Goal: Task Accomplishment & Management: Manage account settings

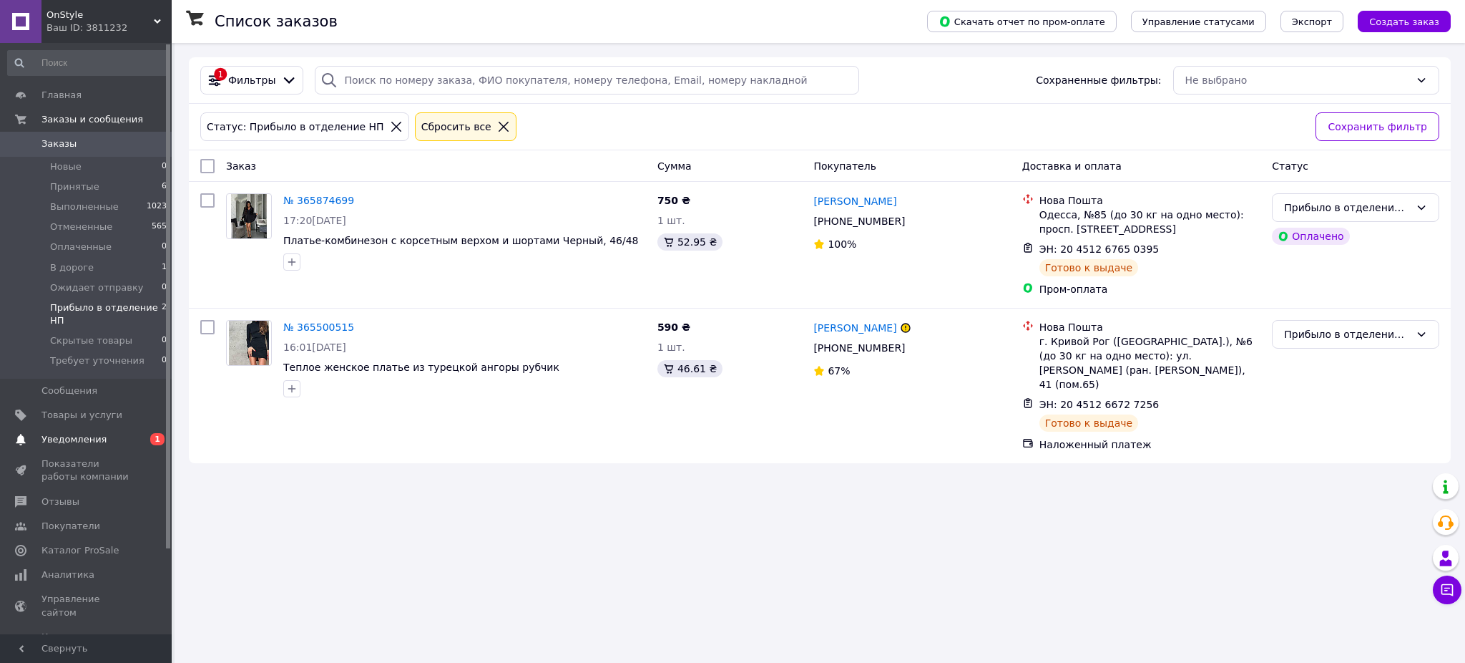
click at [94, 438] on span "Уведомления" at bounding box center [73, 439] width 65 height 13
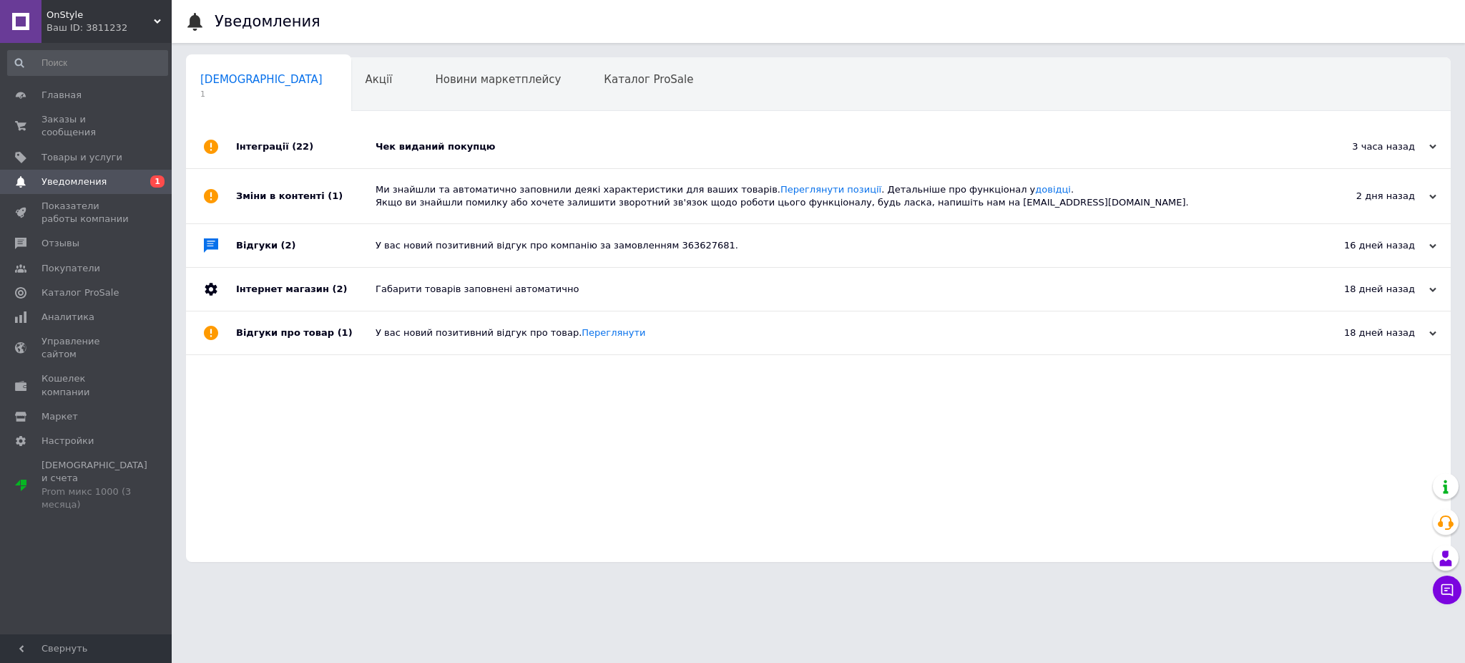
click at [499, 155] on div "Чек виданий покупцю" at bounding box center [835, 146] width 918 height 43
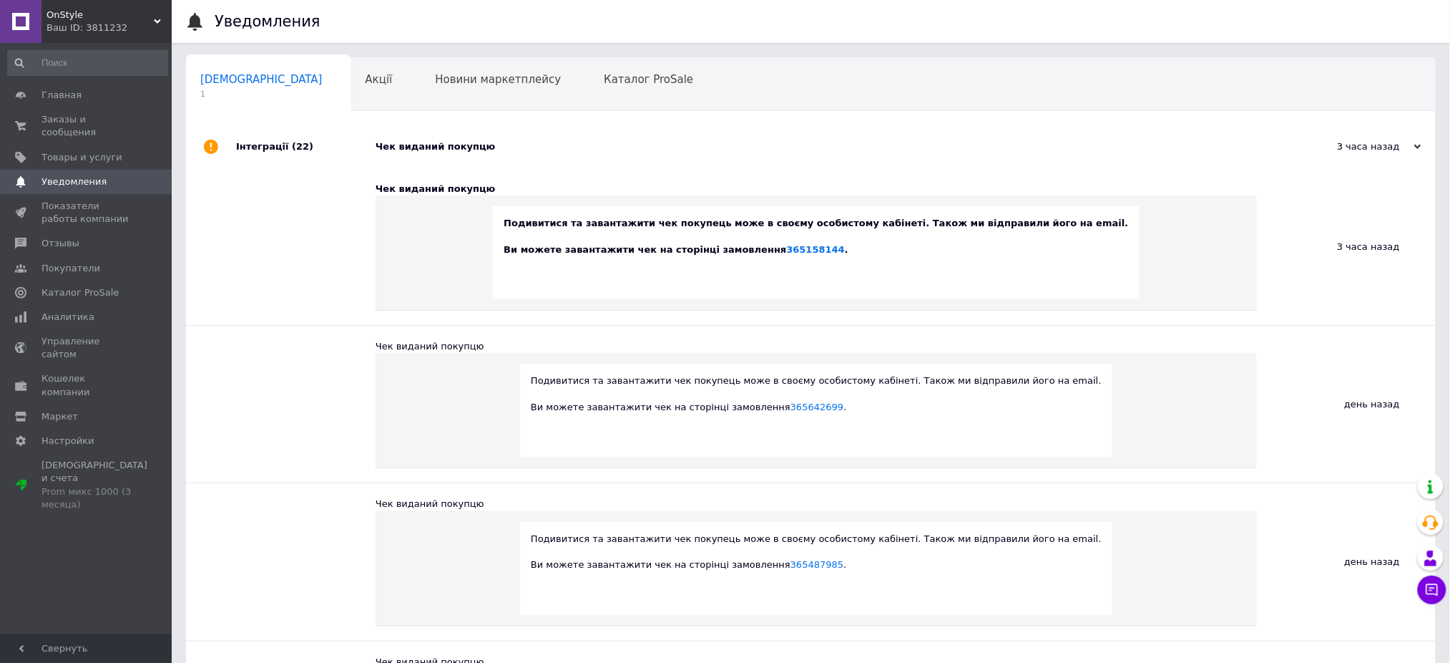
click at [524, 149] on div "Чек виданий покупцю" at bounding box center [827, 146] width 903 height 13
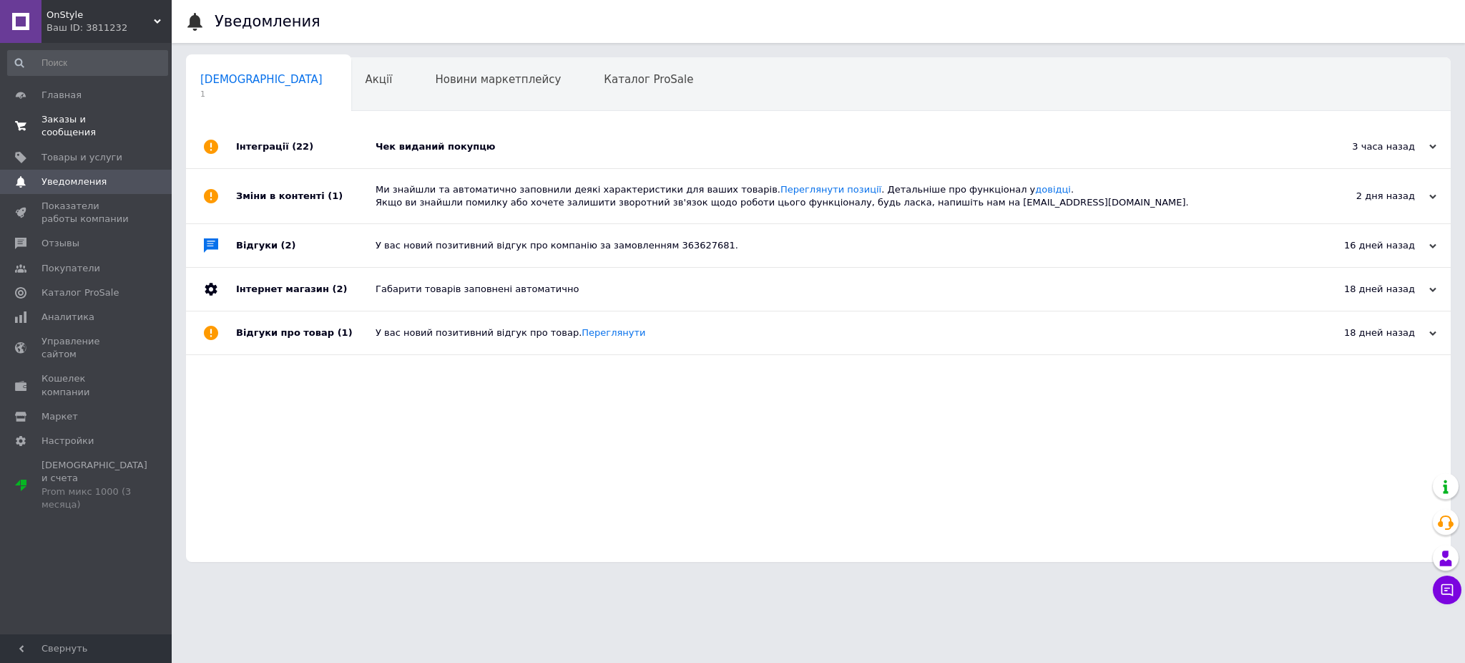
click at [92, 114] on span "Заказы и сообщения" at bounding box center [86, 126] width 91 height 26
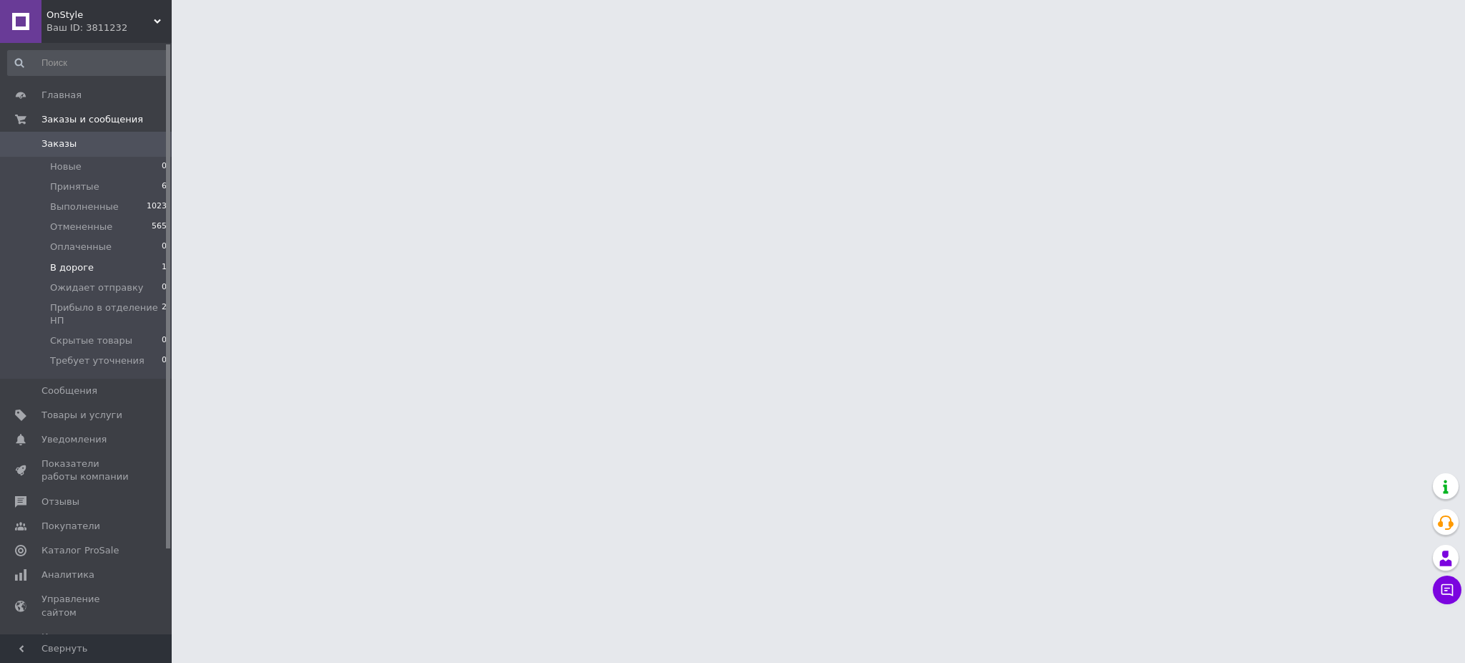
click at [87, 269] on span "В дороге" at bounding box center [72, 267] width 44 height 13
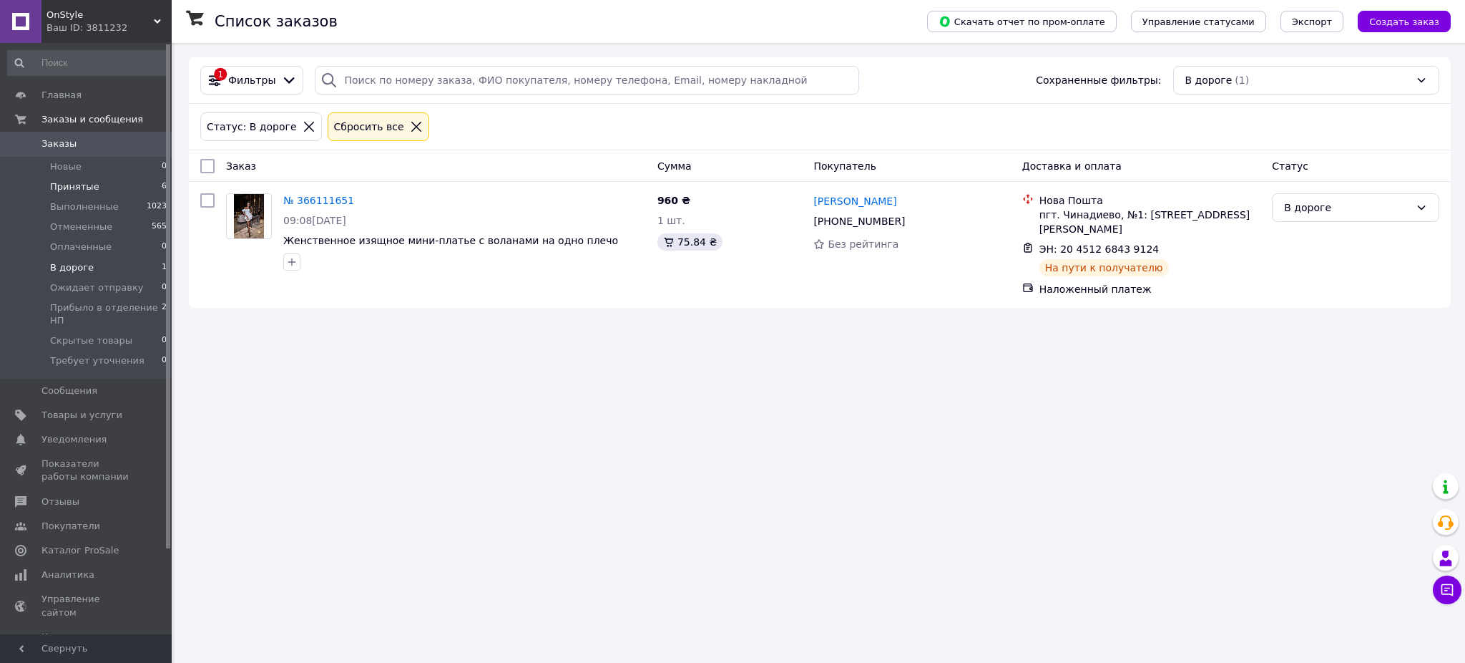
click at [145, 191] on li "Принятые 6" at bounding box center [87, 187] width 175 height 20
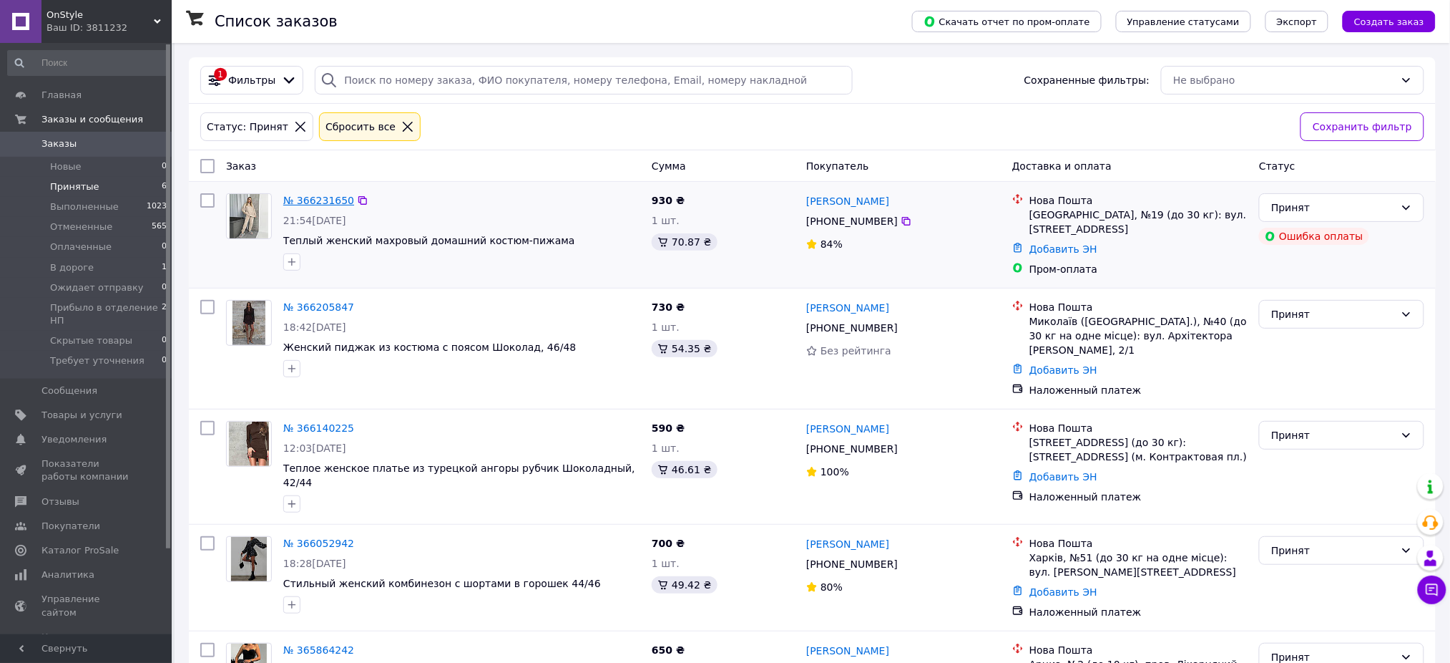
click at [306, 202] on link "№ 366231650" at bounding box center [318, 200] width 71 height 11
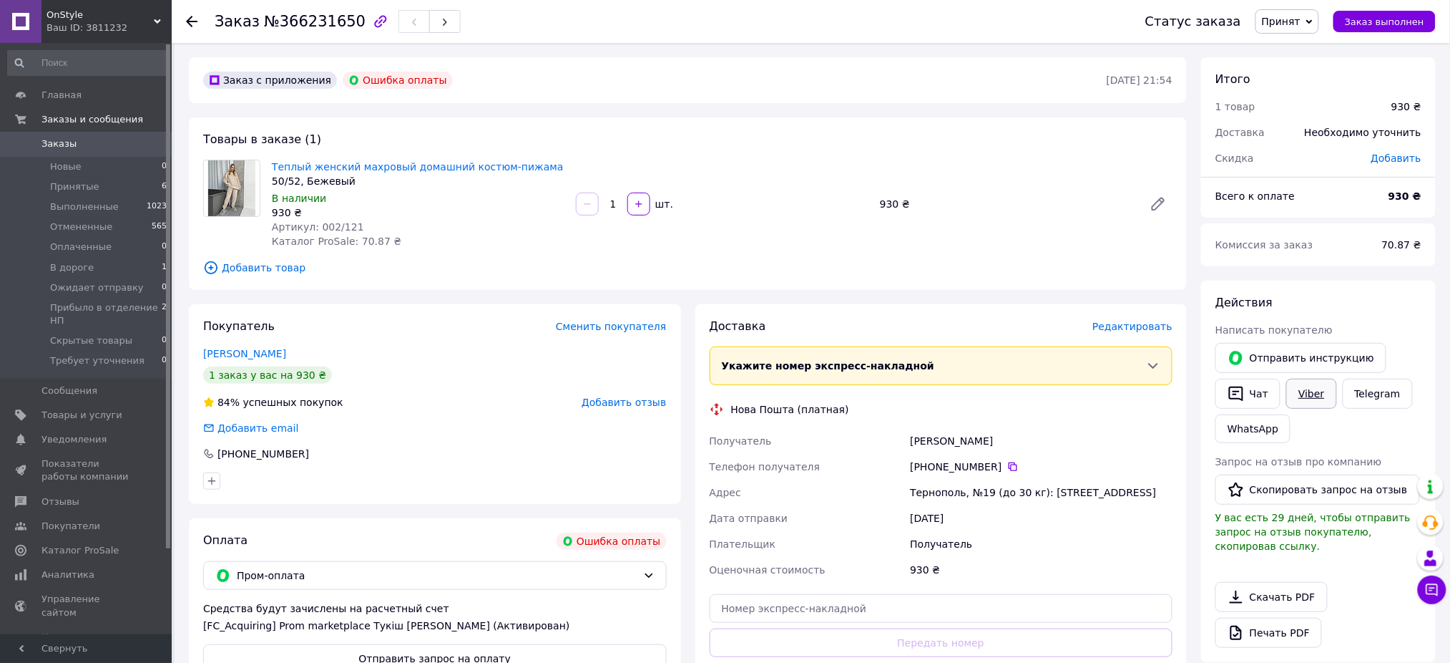
click at [1309, 390] on link "Viber" at bounding box center [1311, 394] width 50 height 30
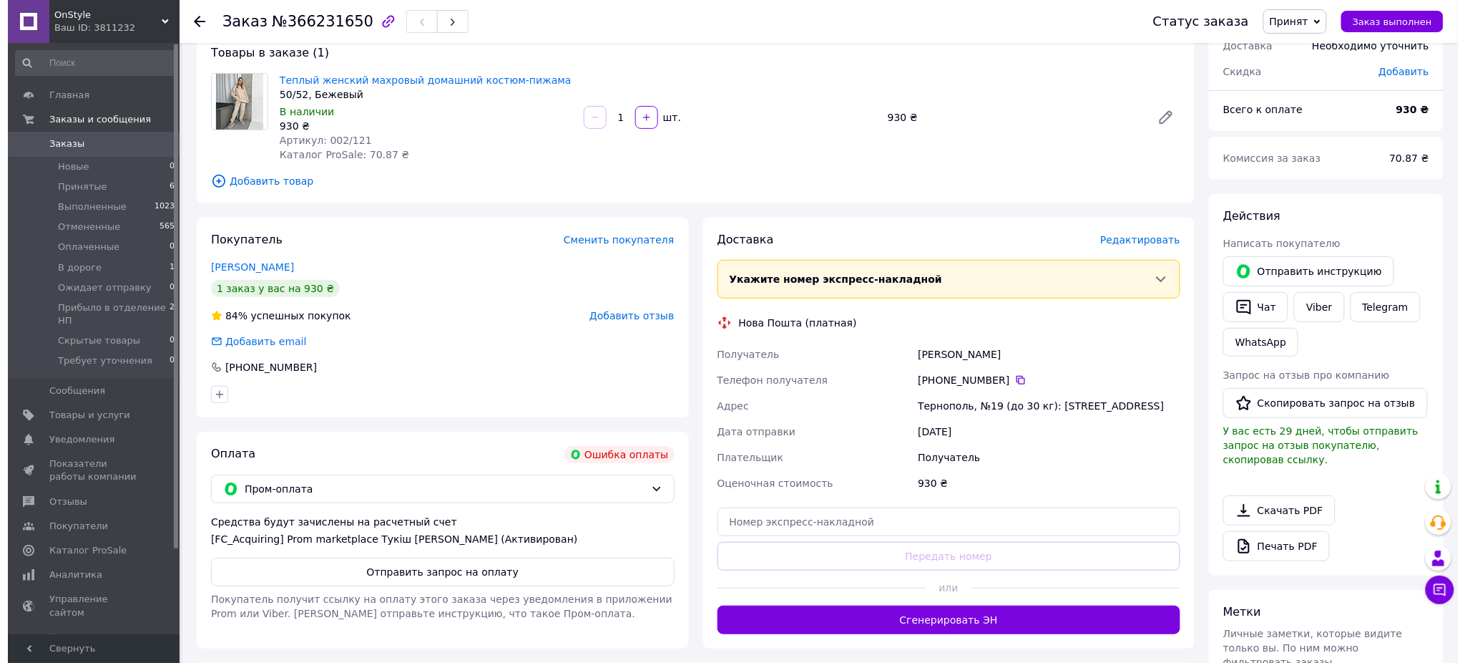
scroll to position [190, 0]
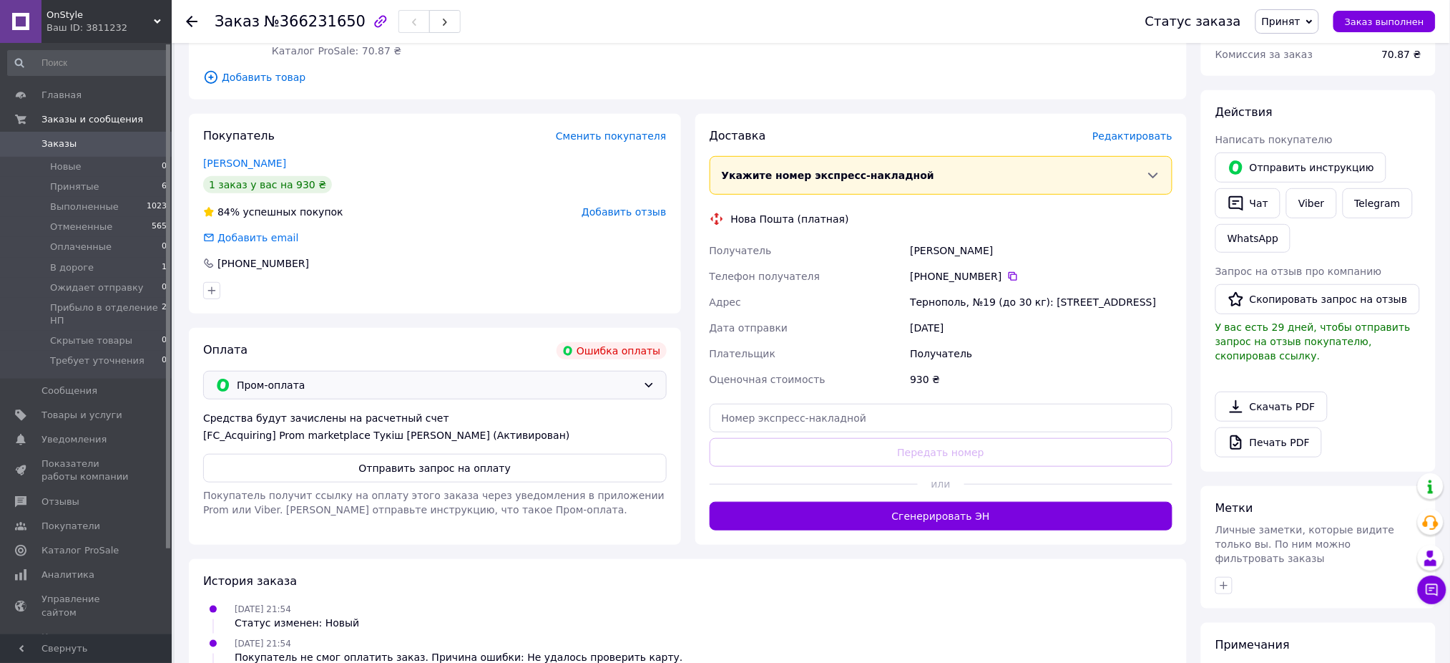
click at [388, 386] on span "Пром-оплата" at bounding box center [437, 385] width 401 height 16
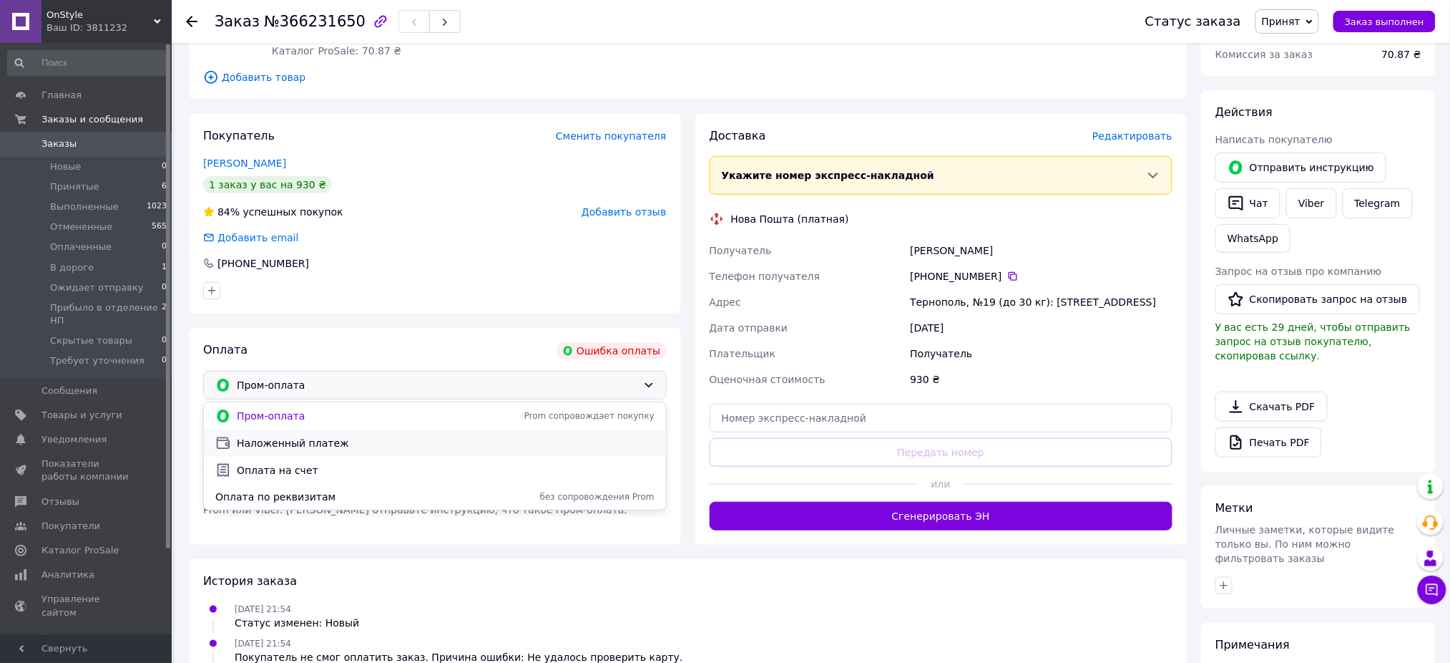
click at [352, 448] on span "Наложенный платеж" at bounding box center [446, 443] width 418 height 14
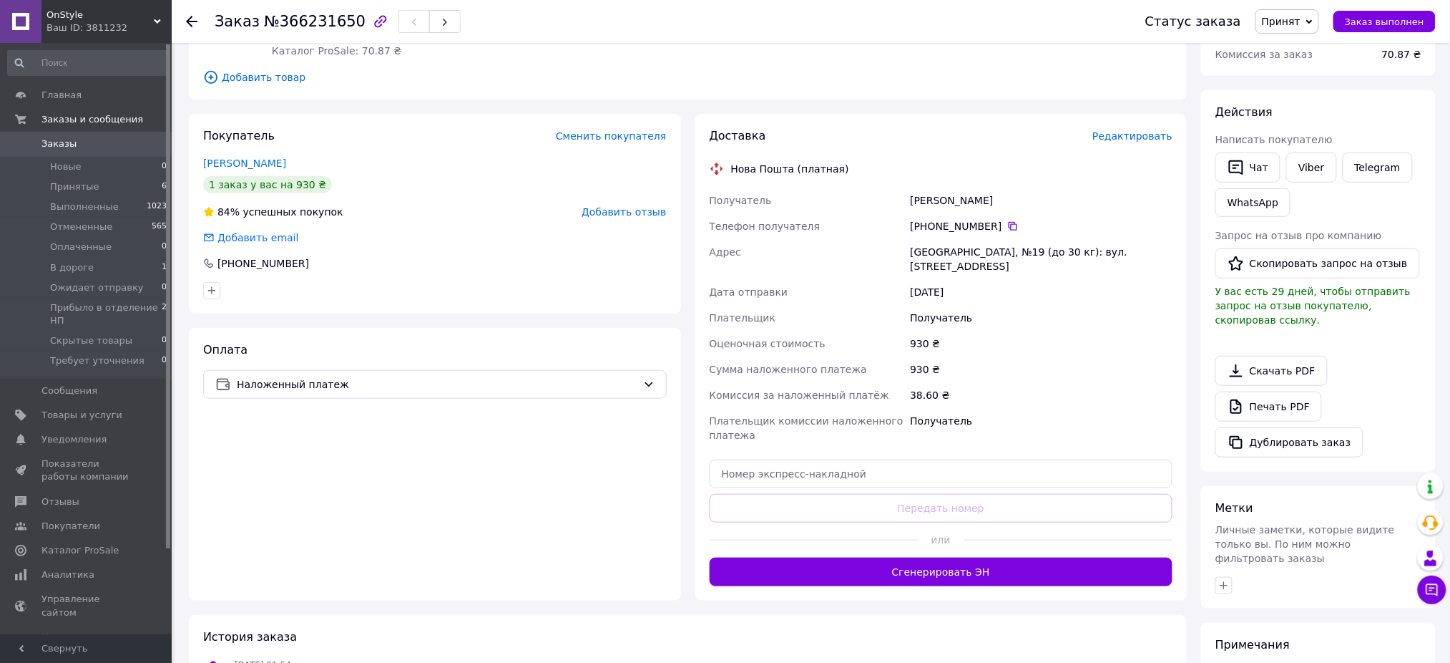
click at [1133, 140] on span "Редактировать" at bounding box center [1133, 135] width 80 height 11
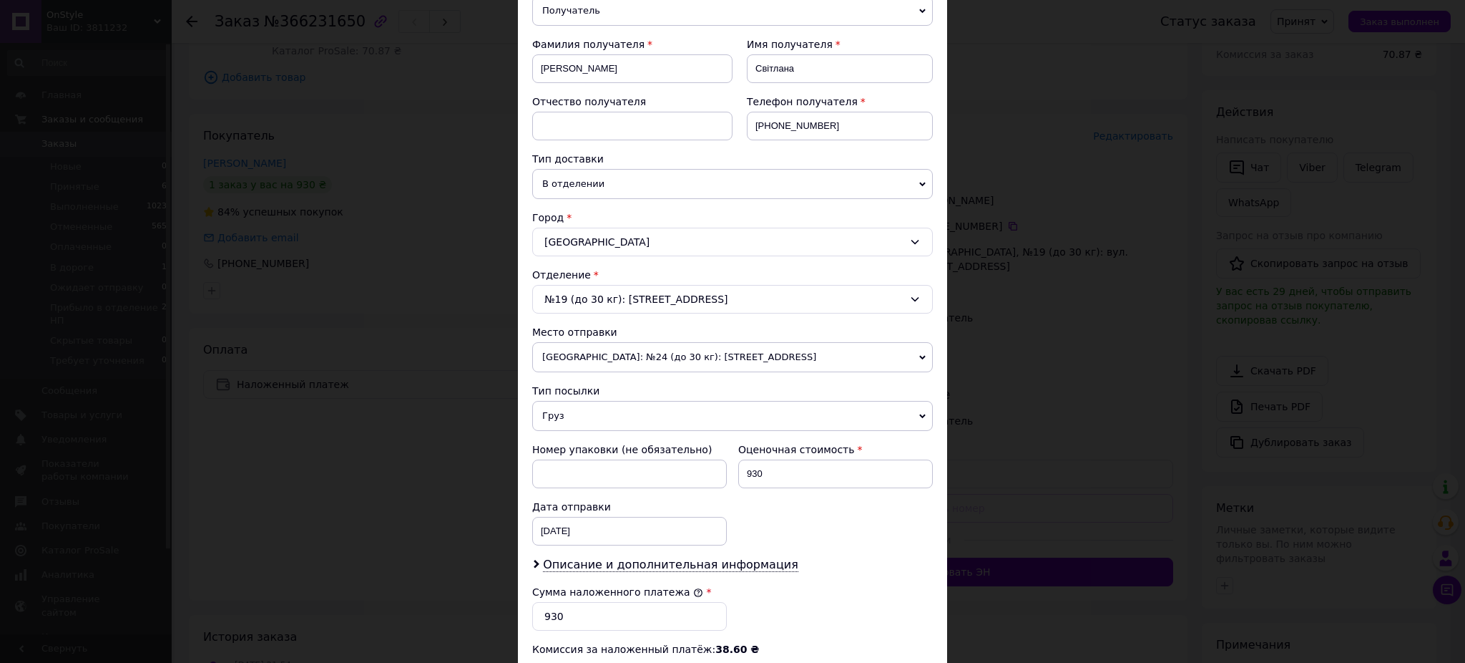
scroll to position [286, 0]
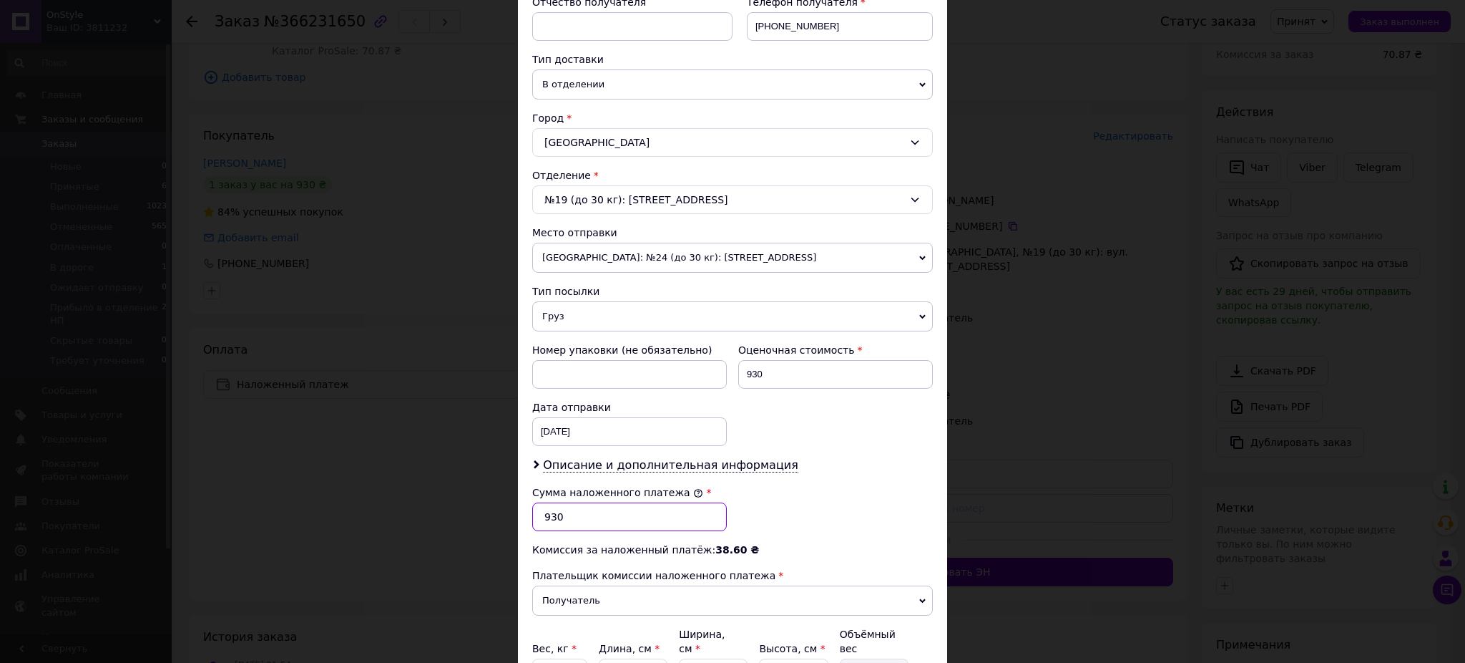
drag, startPoint x: 574, startPoint y: 512, endPoint x: 513, endPoint y: 516, distance: 60.9
click at [513, 516] on div "× Редактирование доставки Способ доставки Нова Пошта (платная) Плательщик Получ…" at bounding box center [732, 331] width 1465 height 663
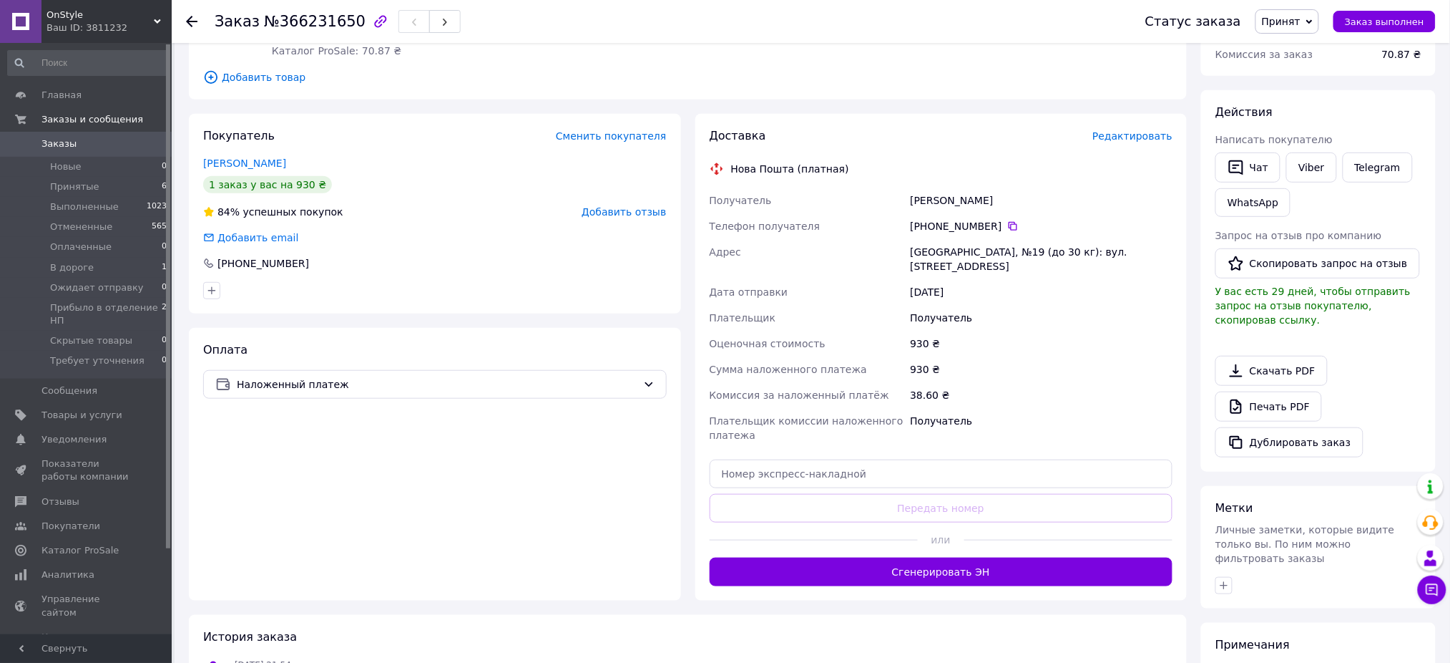
click at [1136, 149] on div "Доставка Редактировать Нова Пошта (платная) Получатель [PERSON_NAME] Телефон по…" at bounding box center [942, 357] width 464 height 458
click at [1153, 132] on span "Редактировать" at bounding box center [1133, 135] width 80 height 11
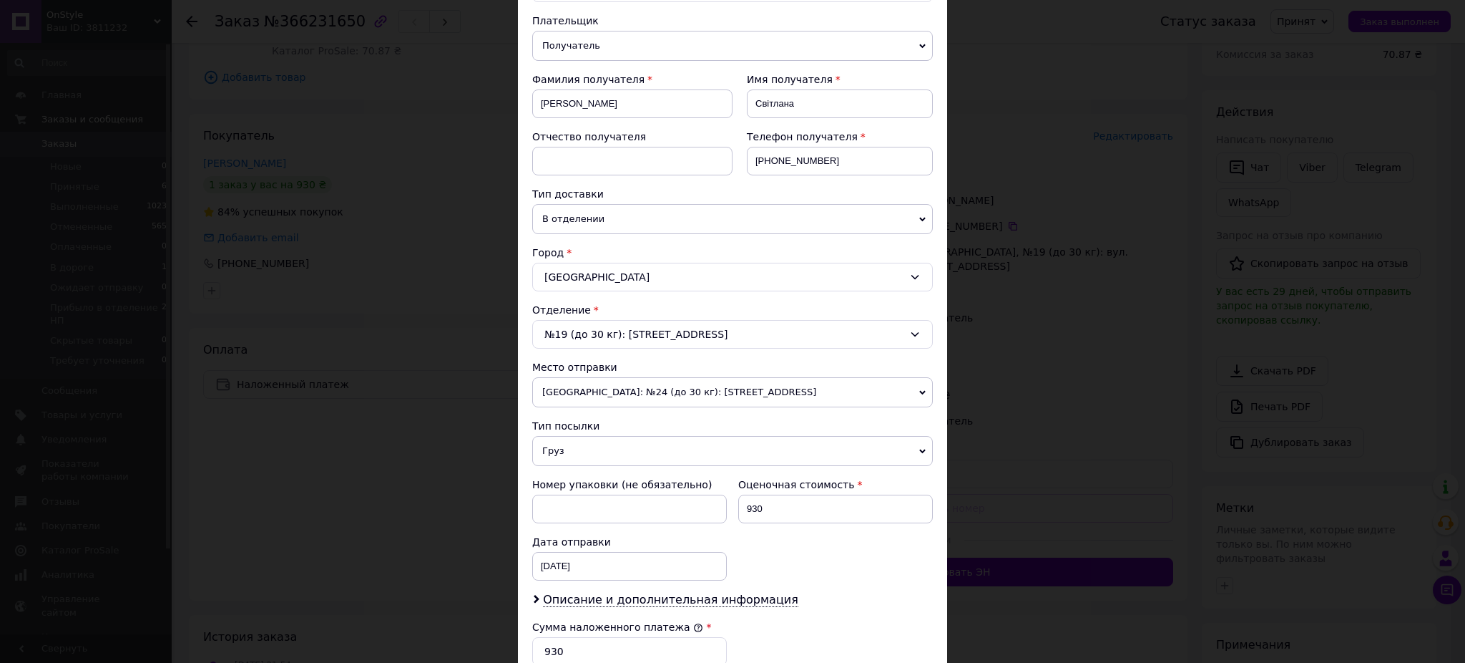
scroll to position [429, 0]
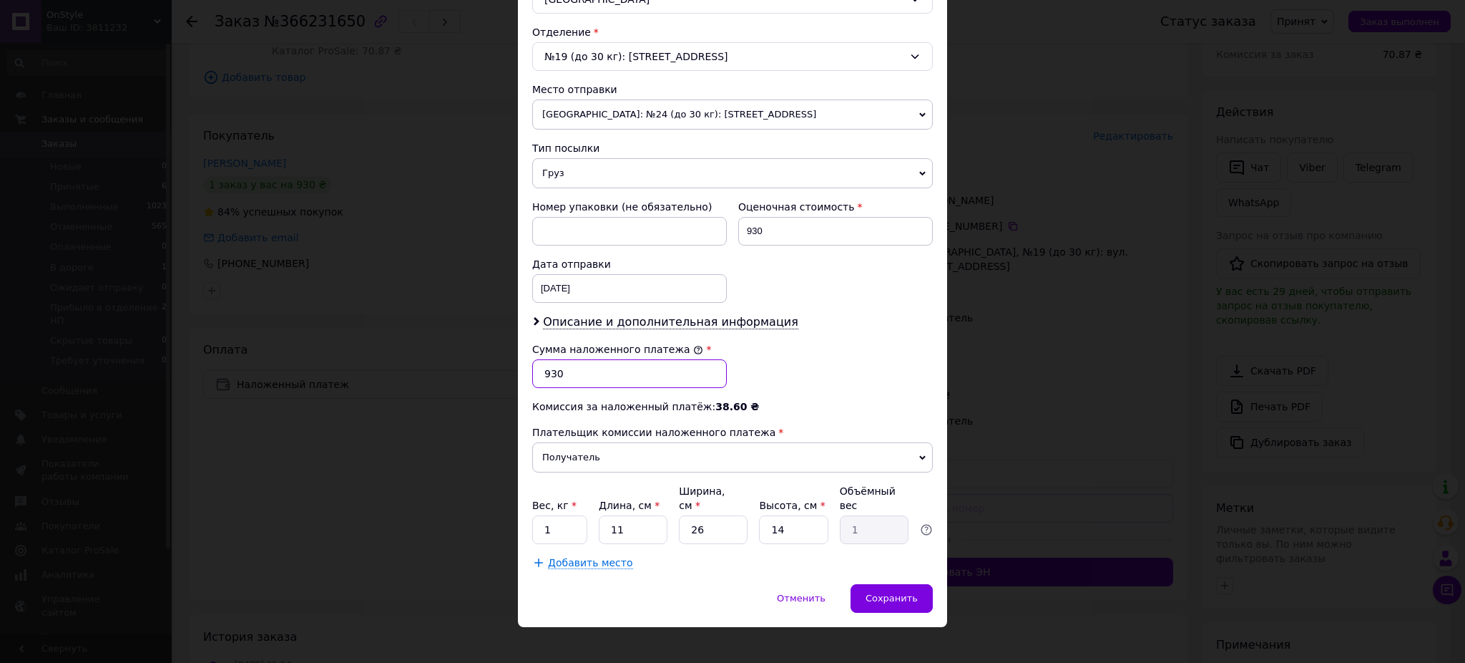
click at [598, 366] on input "930" at bounding box center [629, 373] width 195 height 29
type input "9"
click at [873, 379] on div "Сумма наложенного платежа * 780" at bounding box center [733, 364] width 412 height 57
click at [643, 333] on div "Плательщик Получатель Отправитель Фамилия получателя [PERSON_NAME] Имя получате…" at bounding box center [732, 153] width 401 height 834
click at [625, 372] on input "780" at bounding box center [629, 373] width 195 height 29
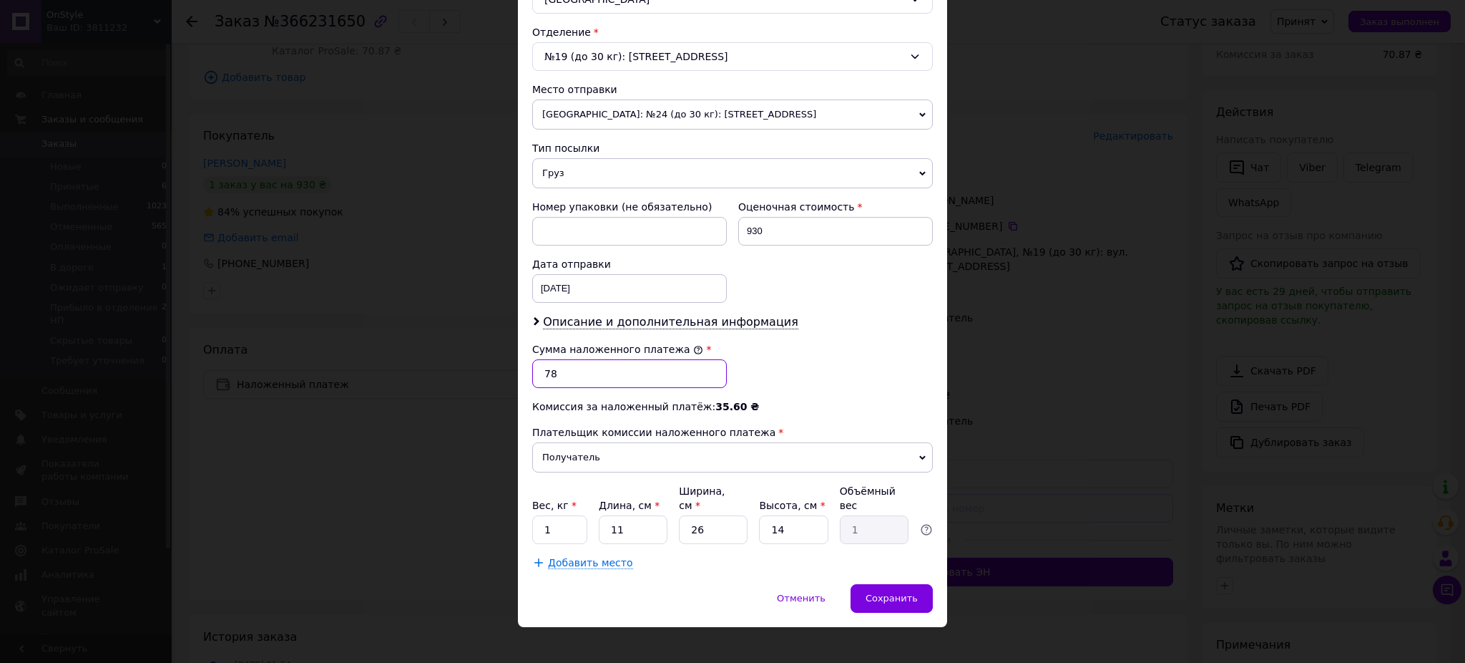
type input "7"
type input "9"
type input "780"
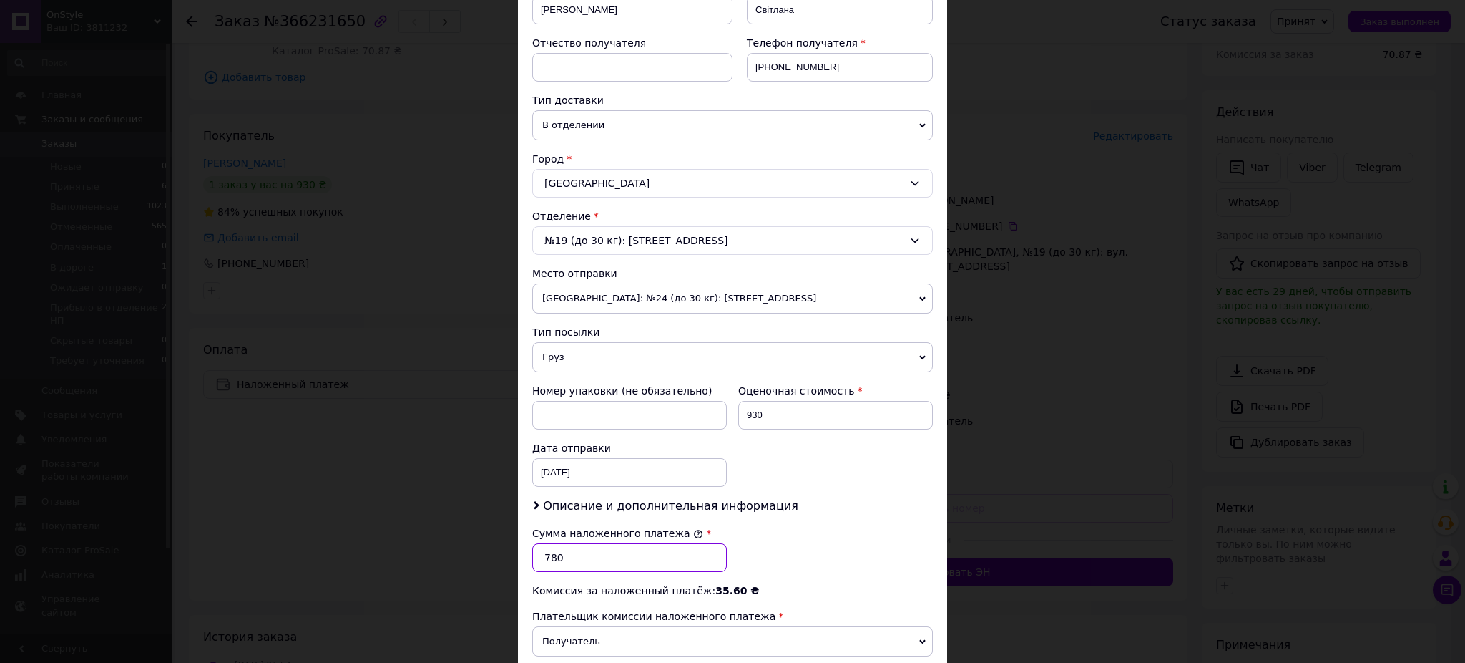
scroll to position [238, 0]
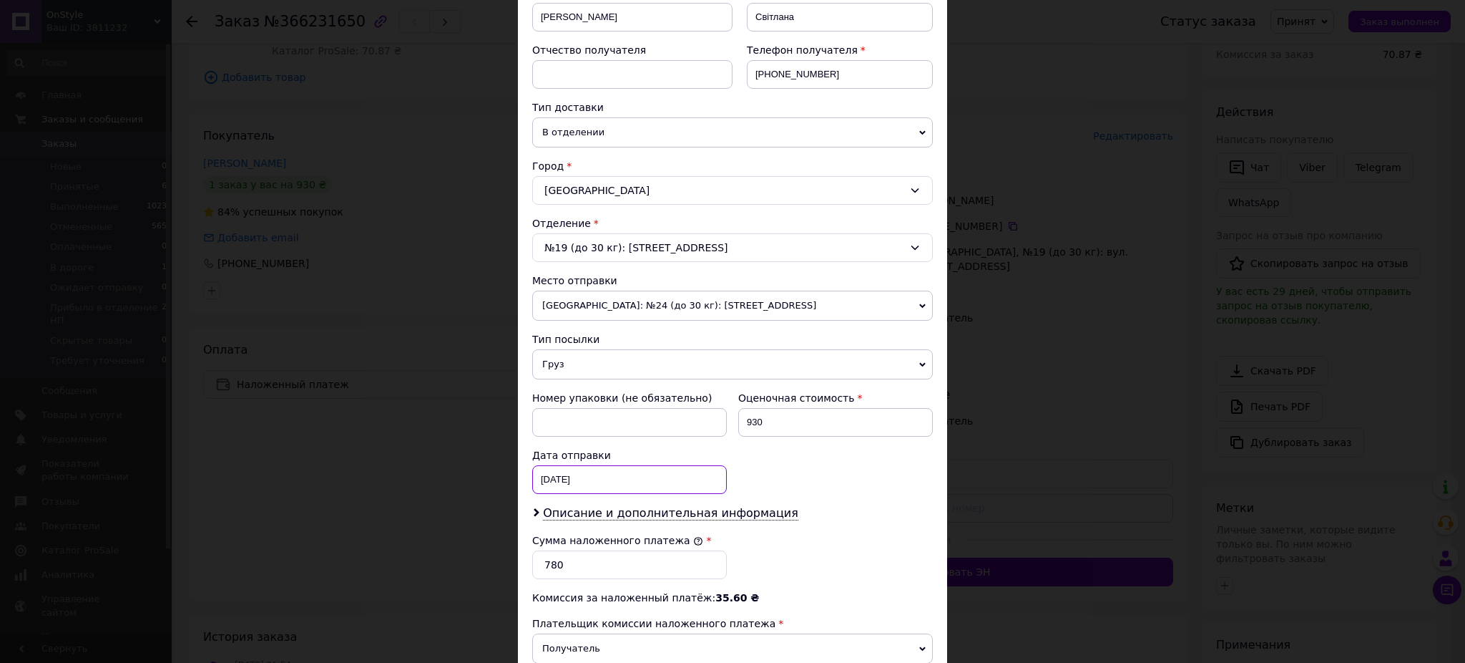
click at [552, 478] on div "[DATE] < 2025 > < Октябрь > Пн Вт Ср Чт Пт Сб Вс 29 30 1 2 3 4 5 6 7 8 9 10 11 …" at bounding box center [629, 479] width 195 height 29
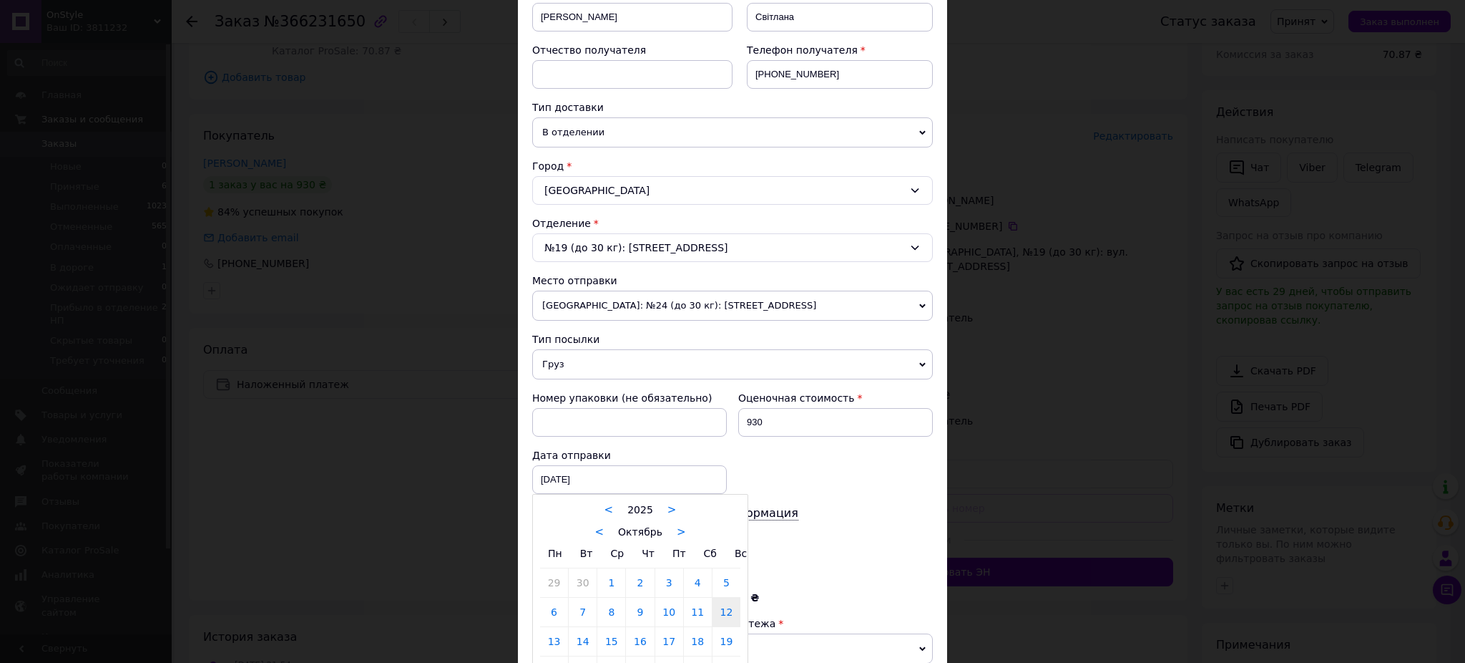
drag, startPoint x: 554, startPoint y: 641, endPoint x: 565, endPoint y: 640, distance: 11.5
click at [554, 641] on link "13" at bounding box center [554, 641] width 28 height 29
type input "[DATE]"
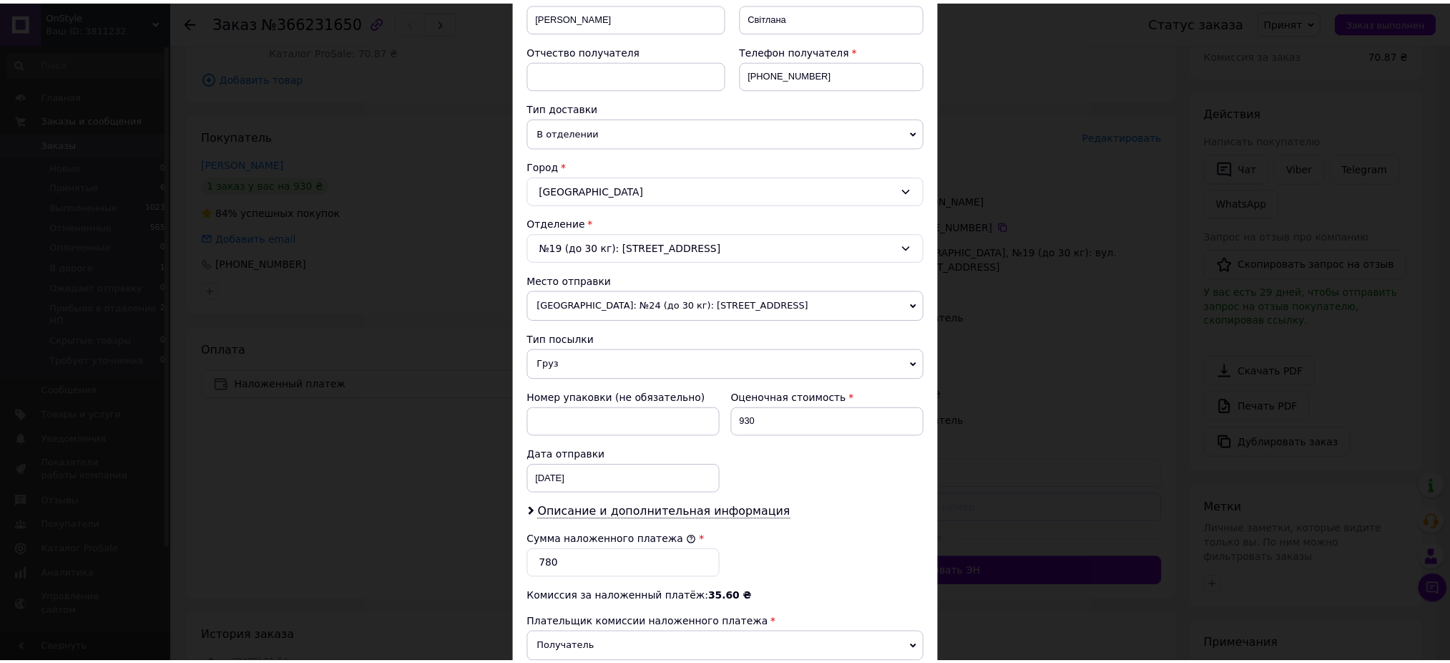
scroll to position [429, 0]
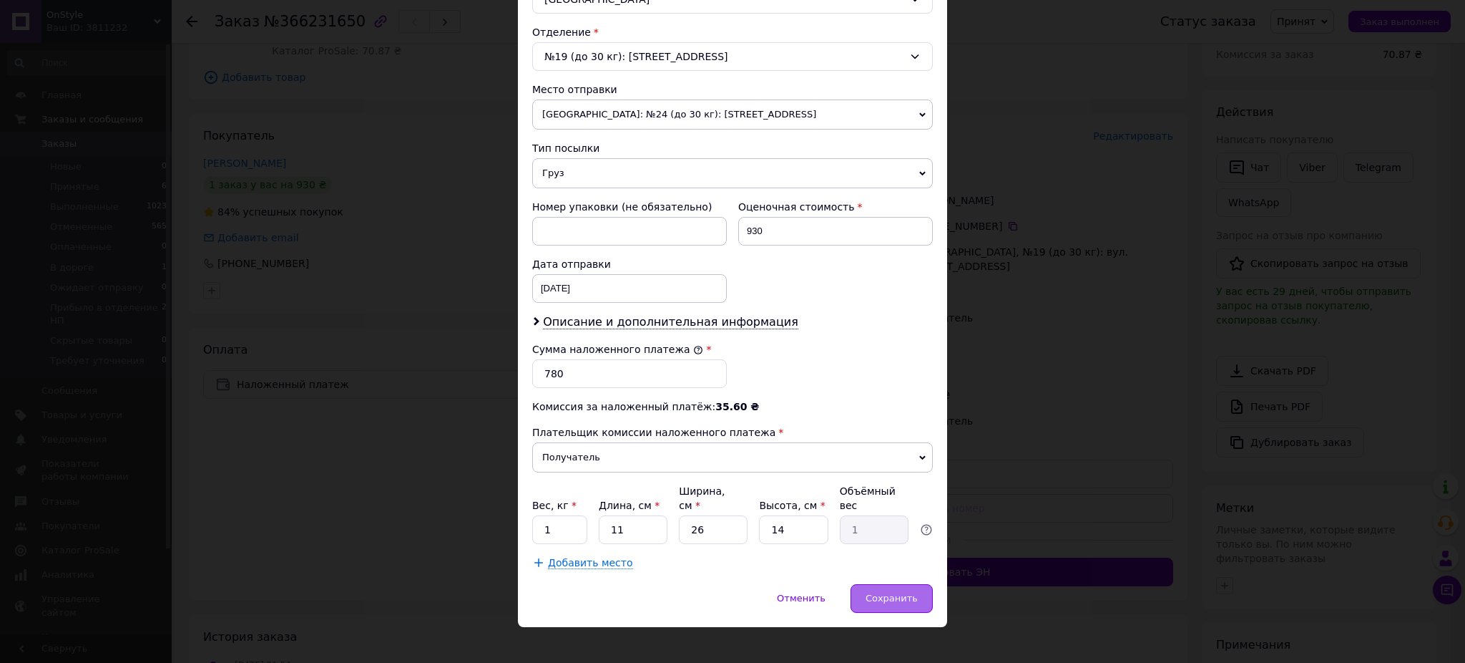
click at [889, 592] on span "Сохранить" at bounding box center [892, 597] width 52 height 11
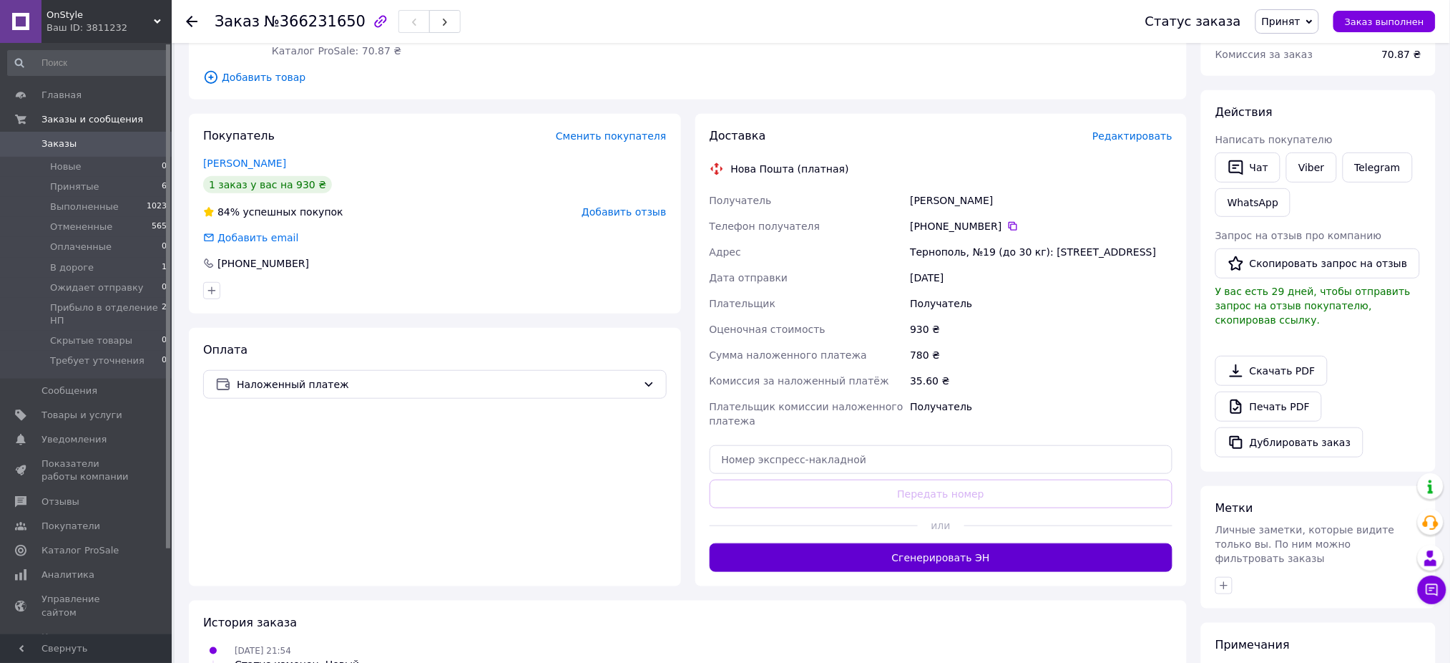
click at [1006, 549] on button "Сгенерировать ЭН" at bounding box center [942, 557] width 464 height 29
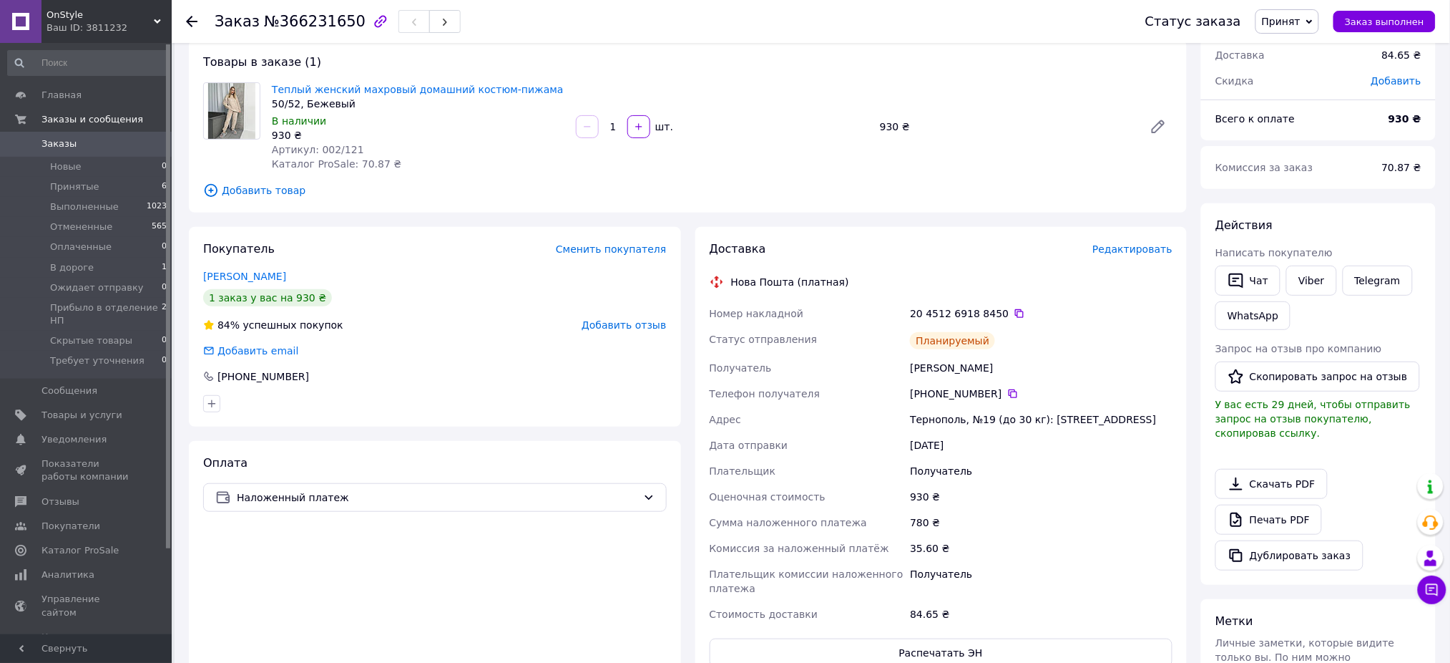
scroll to position [190, 0]
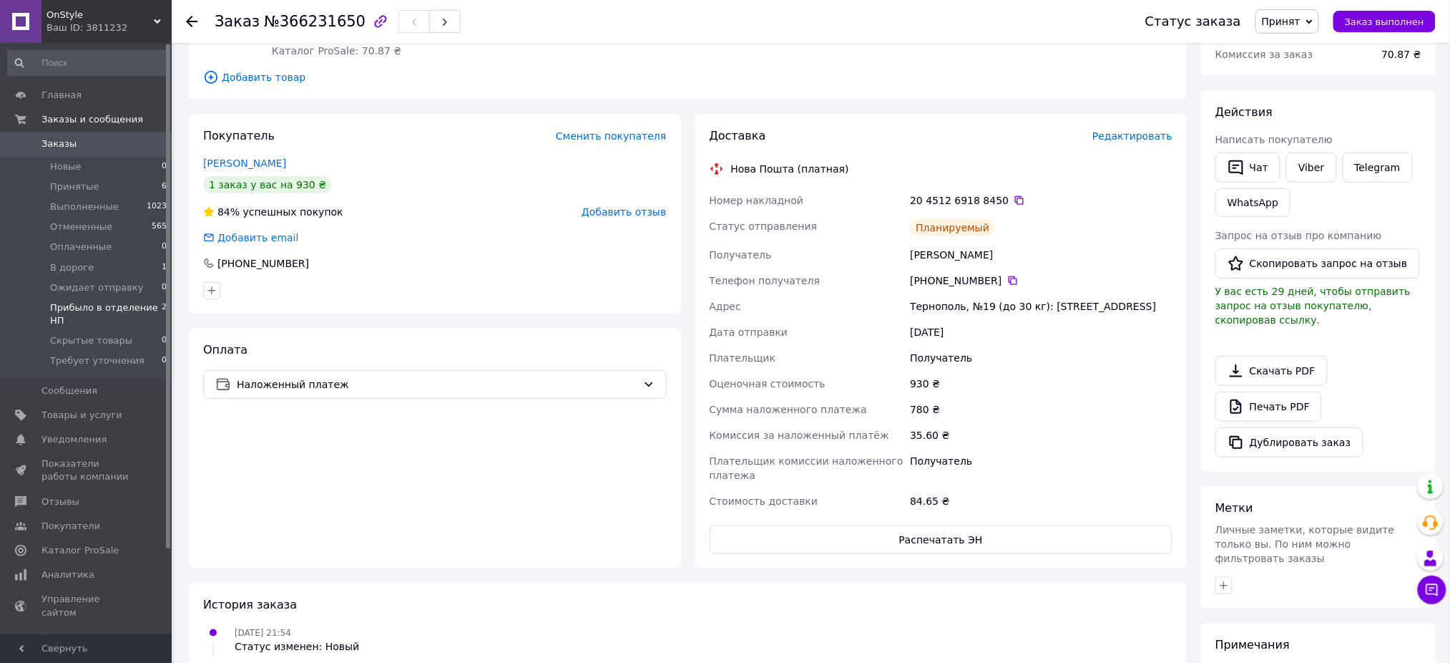
click at [94, 307] on span "Прибыло в отделение НП" at bounding box center [106, 314] width 112 height 26
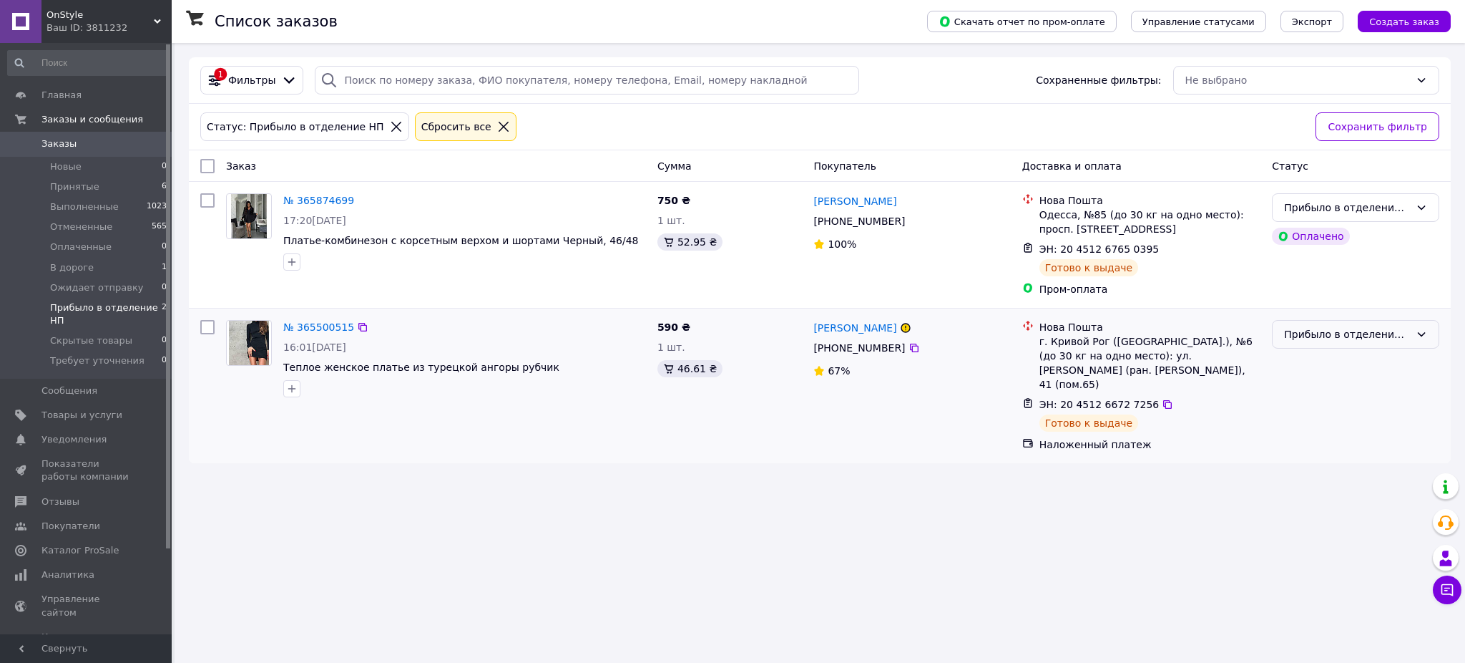
click at [1289, 342] on div "Прибыло в отделение НП" at bounding box center [1347, 334] width 126 height 16
click at [1317, 393] on li "Выполнен" at bounding box center [1356, 392] width 166 height 26
click at [88, 191] on span "Принятые" at bounding box center [74, 186] width 49 height 13
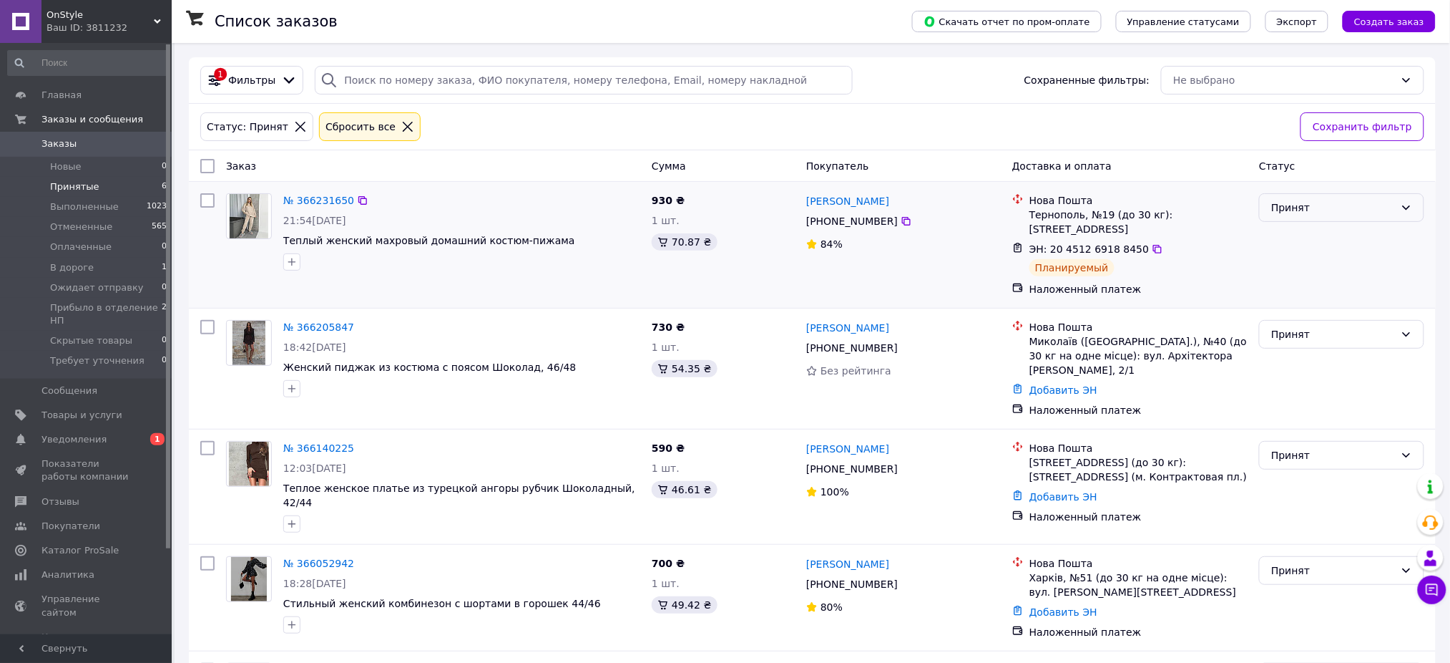
click at [1317, 207] on div "Принят" at bounding box center [1333, 208] width 124 height 16
click at [1334, 258] on li "Ожидает отправку" at bounding box center [1343, 260] width 164 height 26
click at [62, 442] on span "Уведомления" at bounding box center [73, 439] width 65 height 13
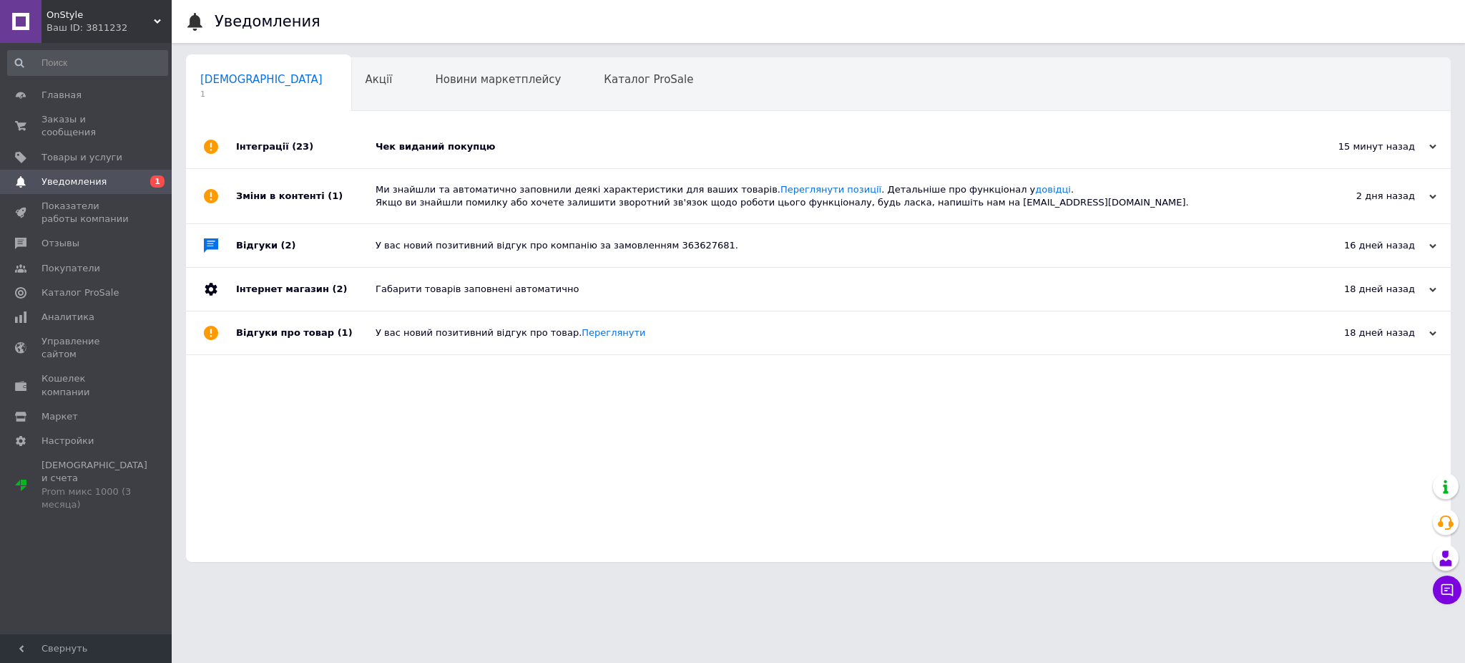
click at [472, 148] on div "Чек виданий покупцю" at bounding box center [835, 146] width 918 height 13
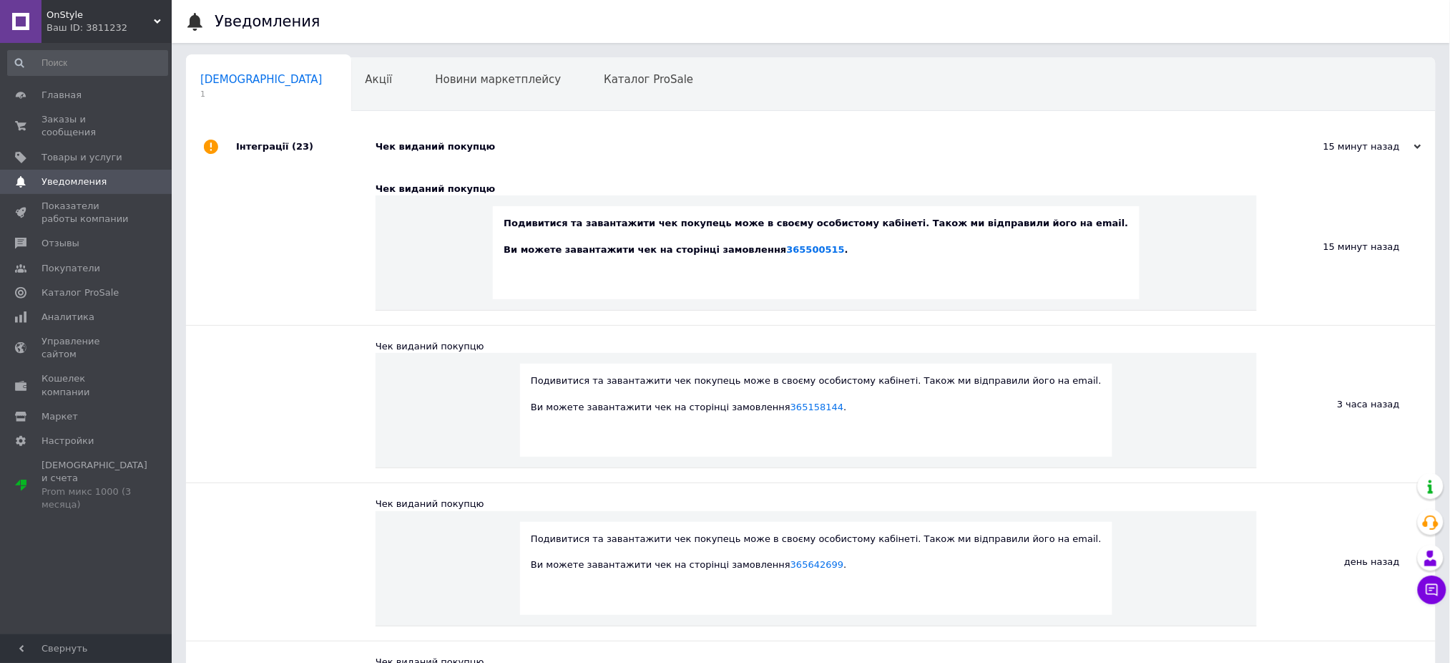
click at [472, 148] on div "Чек виданий покупцю" at bounding box center [827, 146] width 903 height 13
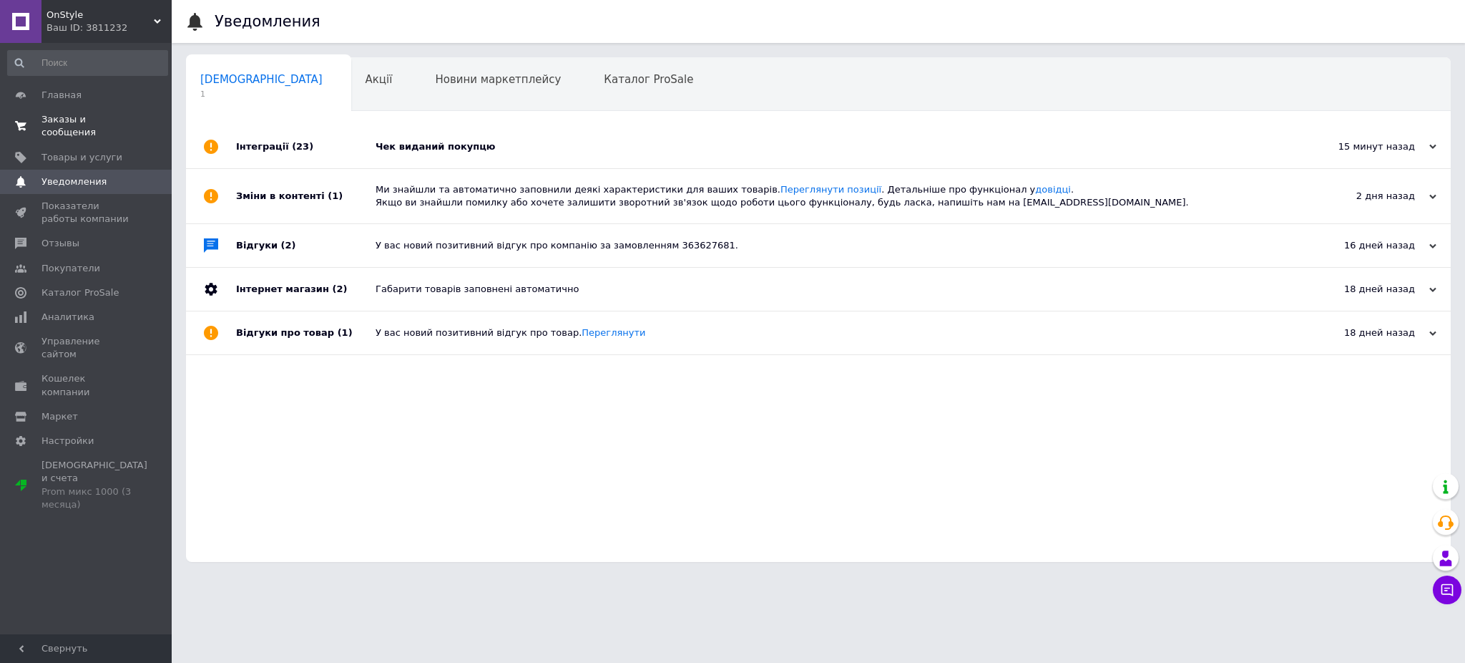
click at [115, 109] on link "Заказы и сообщения 0 0" at bounding box center [87, 125] width 175 height 37
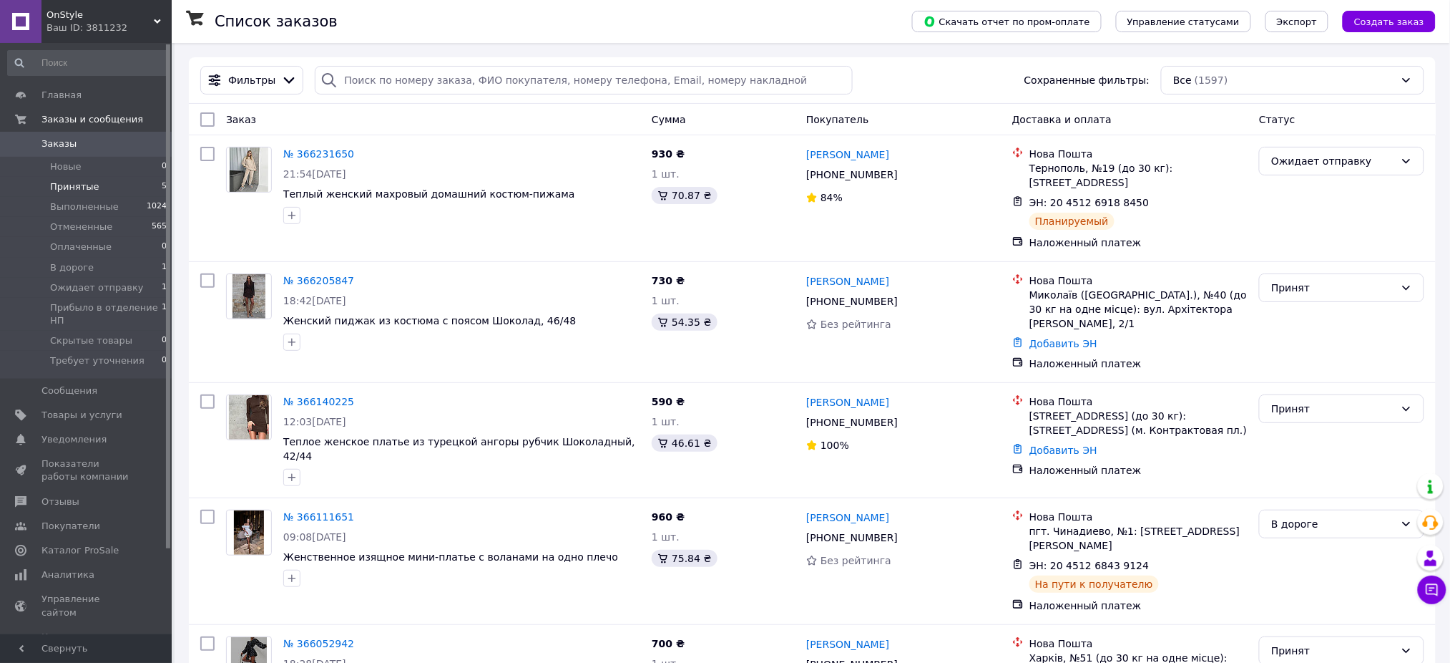
click at [62, 188] on span "Принятые" at bounding box center [74, 186] width 49 height 13
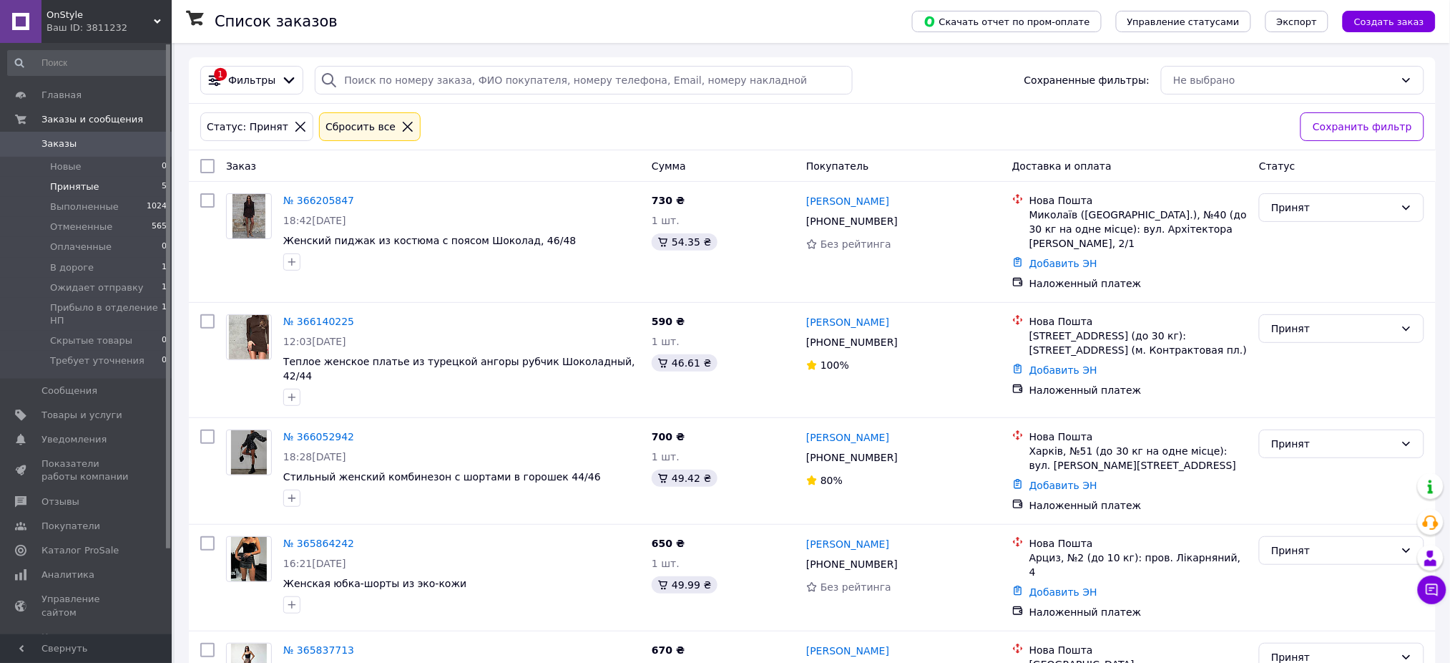
click at [71, 187] on span "Принятые" at bounding box center [74, 186] width 49 height 13
click at [314, 198] on link "№ 366205847" at bounding box center [318, 200] width 71 height 11
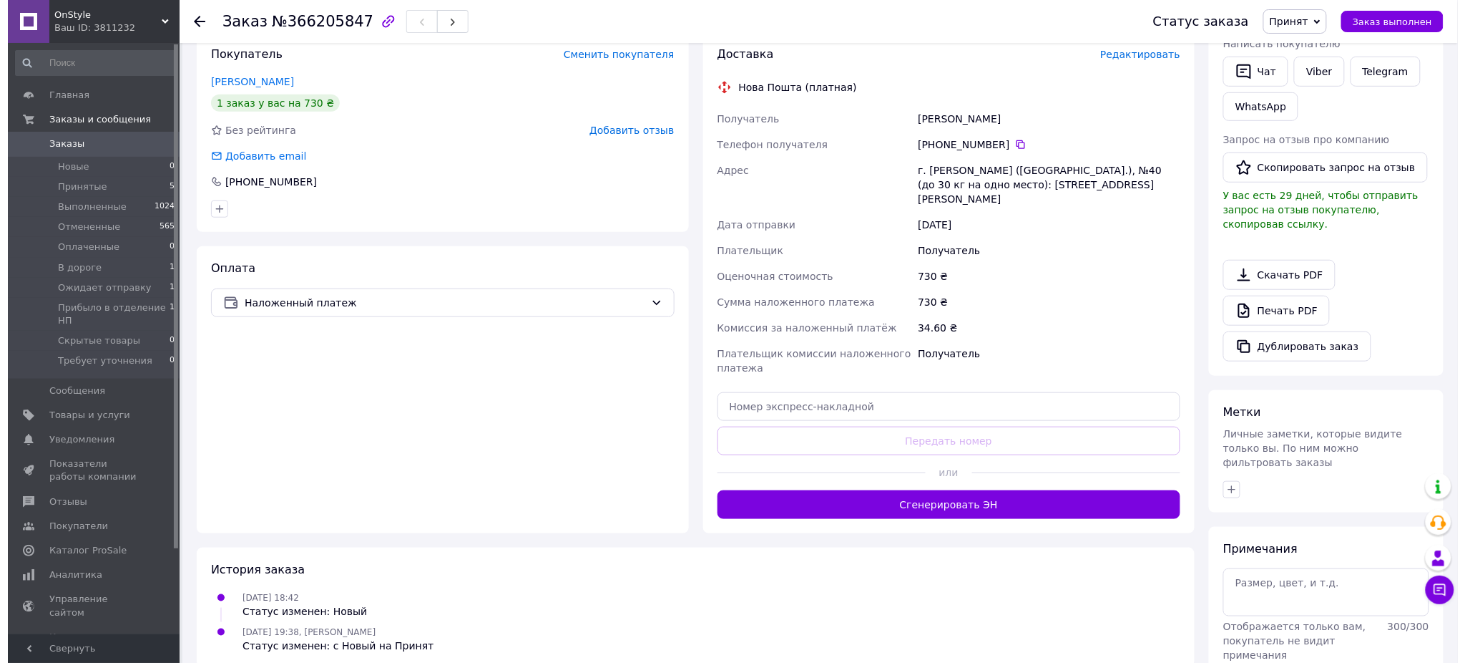
scroll to position [95, 0]
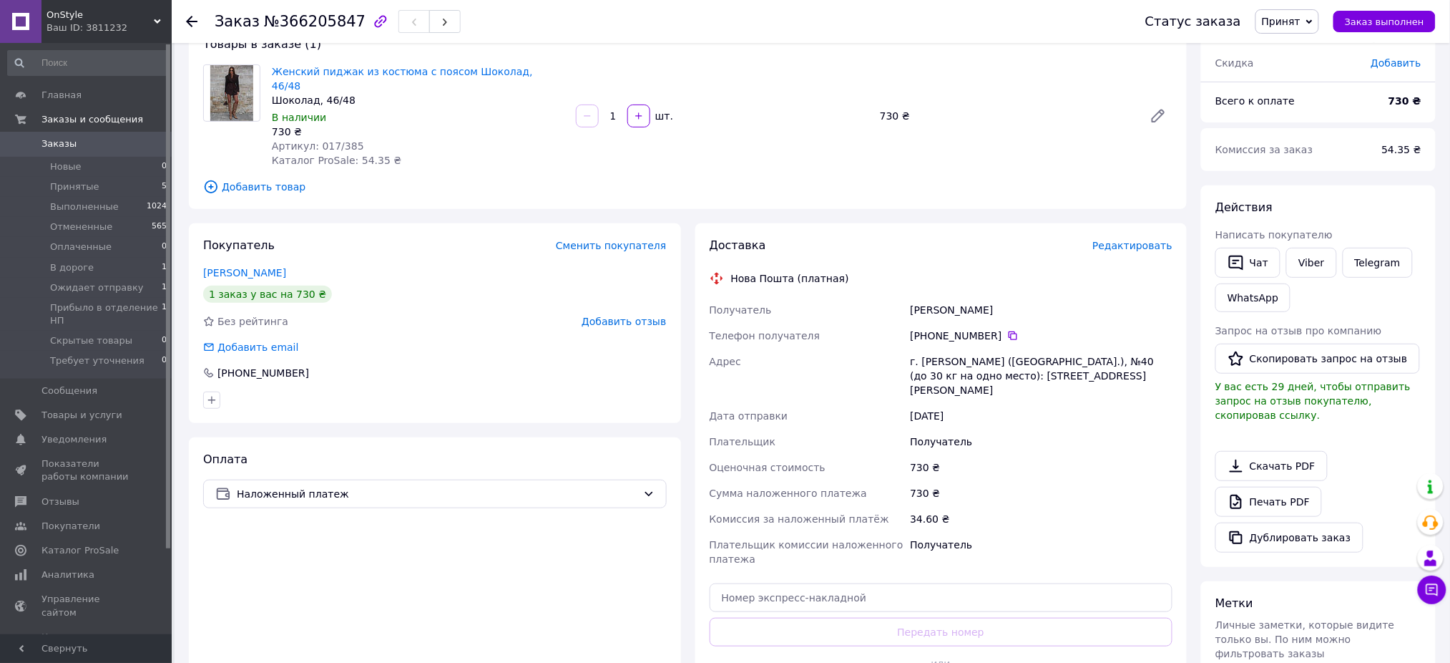
click at [1119, 240] on span "Редактировать" at bounding box center [1133, 245] width 80 height 11
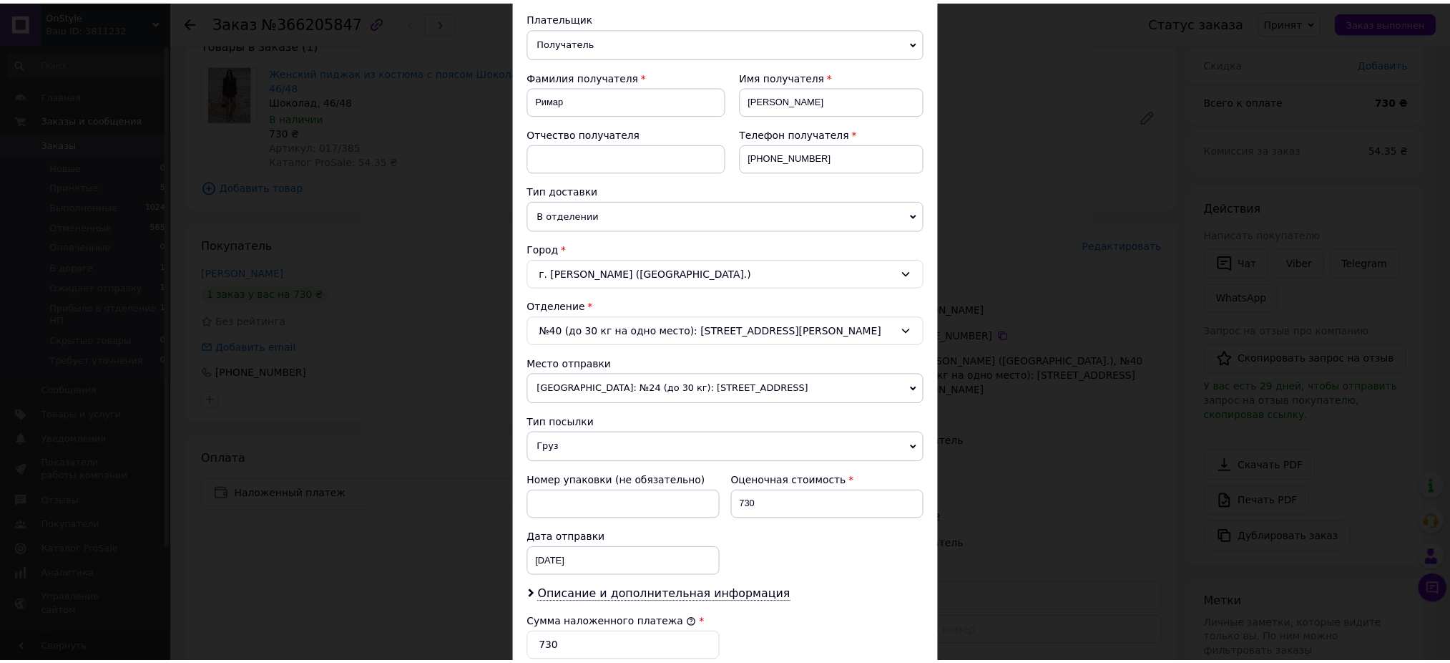
scroll to position [381, 0]
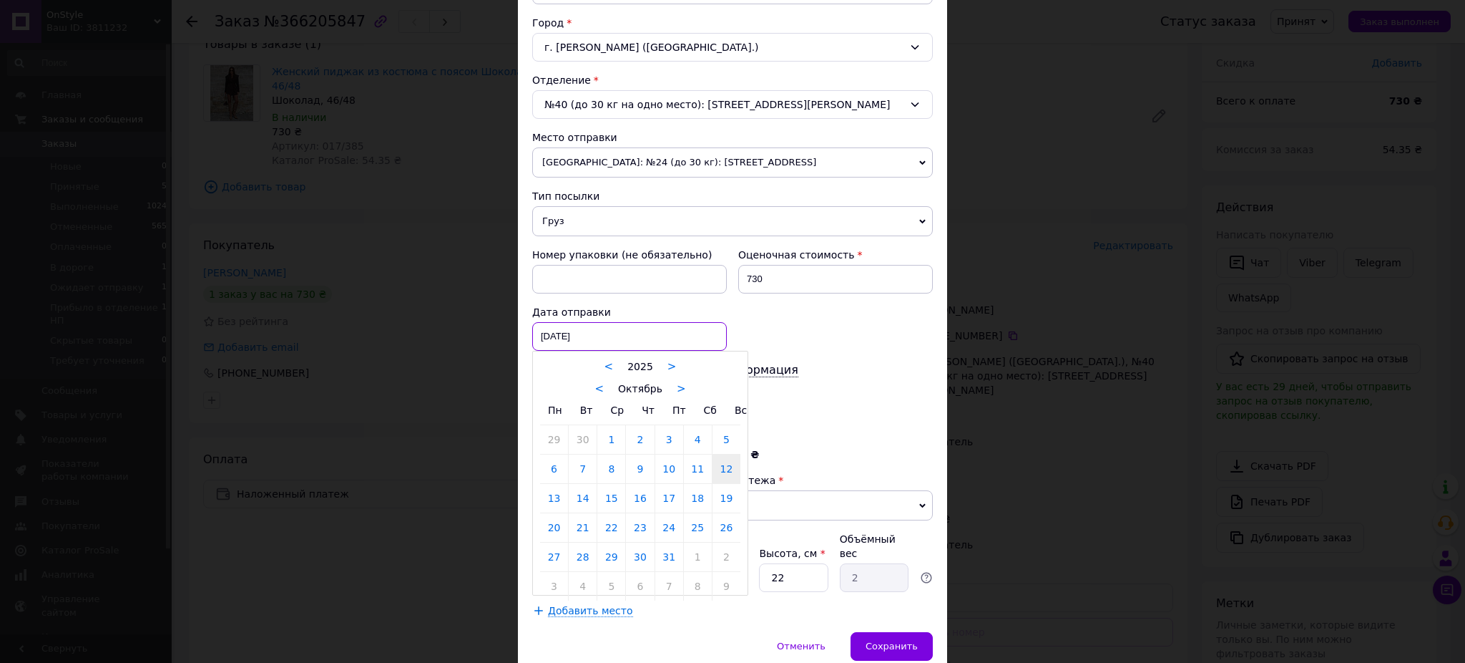
click at [552, 336] on div "[DATE] < 2025 > < Октябрь > Пн Вт Ср Чт Пт Сб Вс 29 30 1 2 3 4 5 6 7 8 9 10 11 …" at bounding box center [629, 336] width 195 height 29
click at [554, 500] on link "13" at bounding box center [554, 498] width 28 height 29
type input "[DATE]"
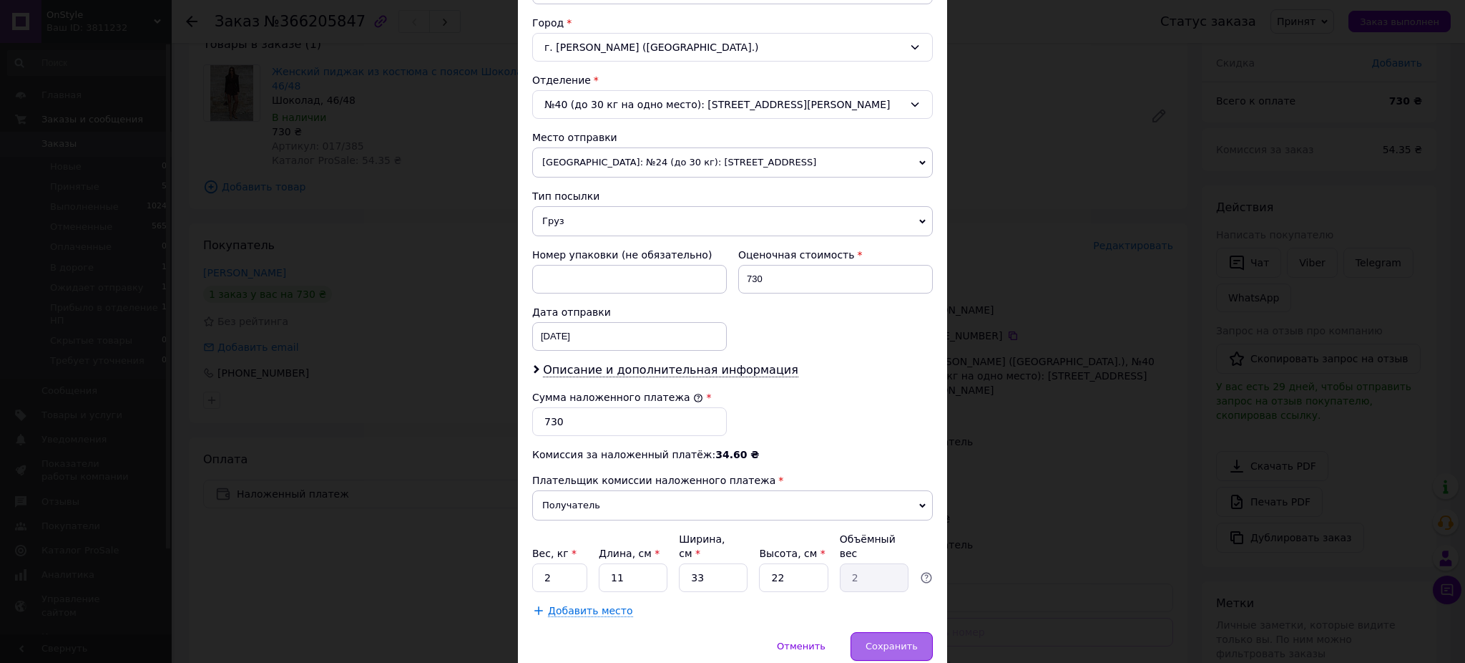
click at [882, 640] on div "Сохранить" at bounding box center [892, 646] width 82 height 29
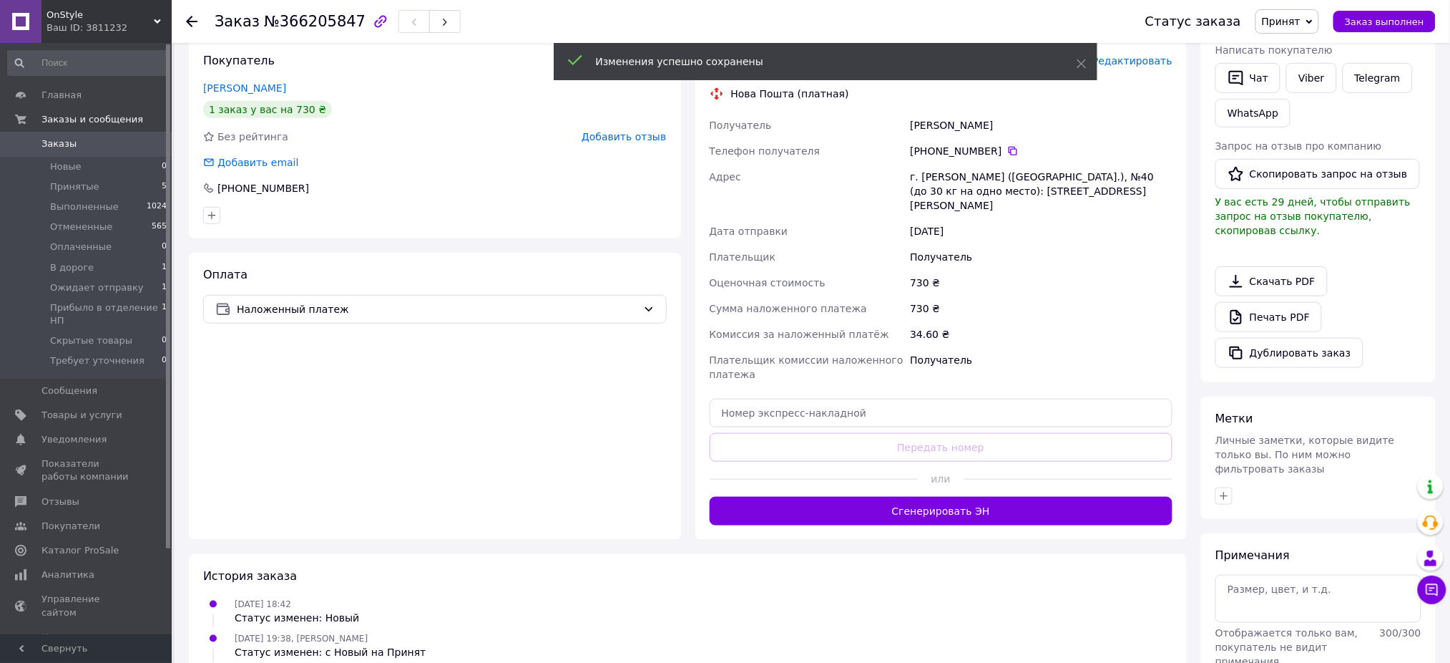
scroll to position [286, 0]
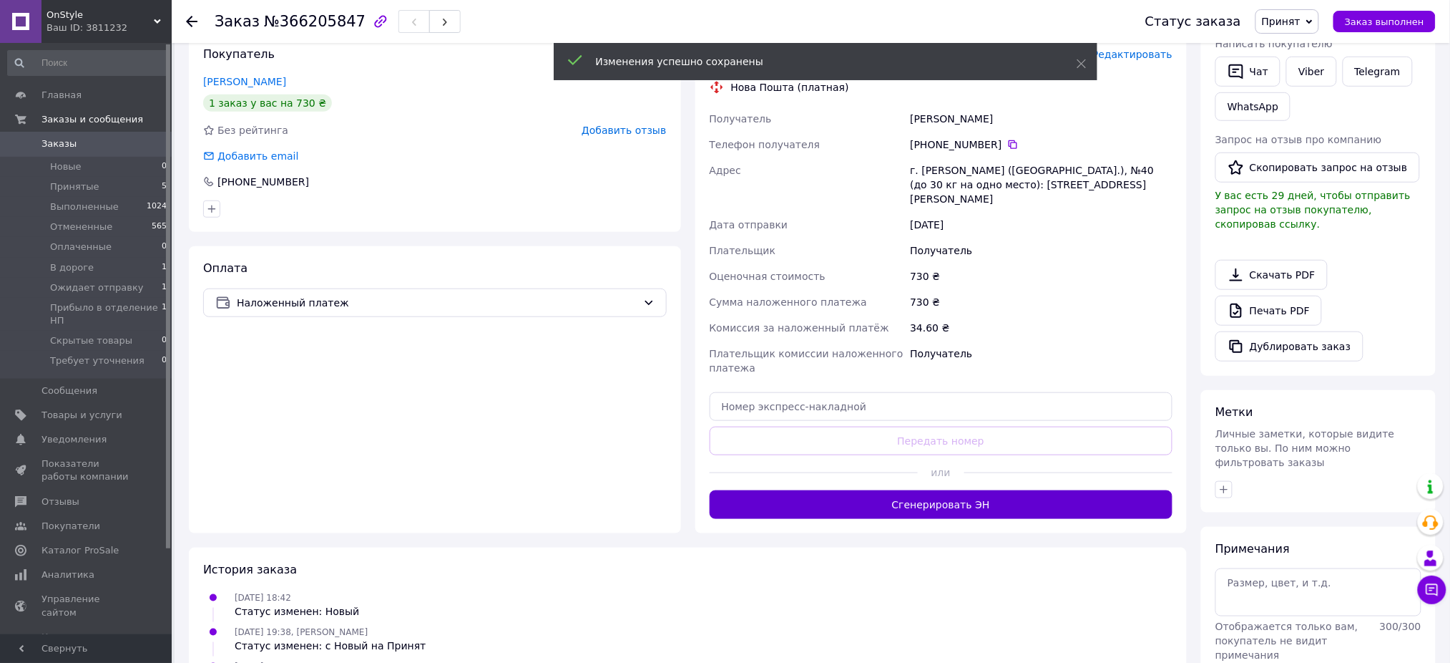
click at [970, 490] on button "Сгенерировать ЭН" at bounding box center [942, 504] width 464 height 29
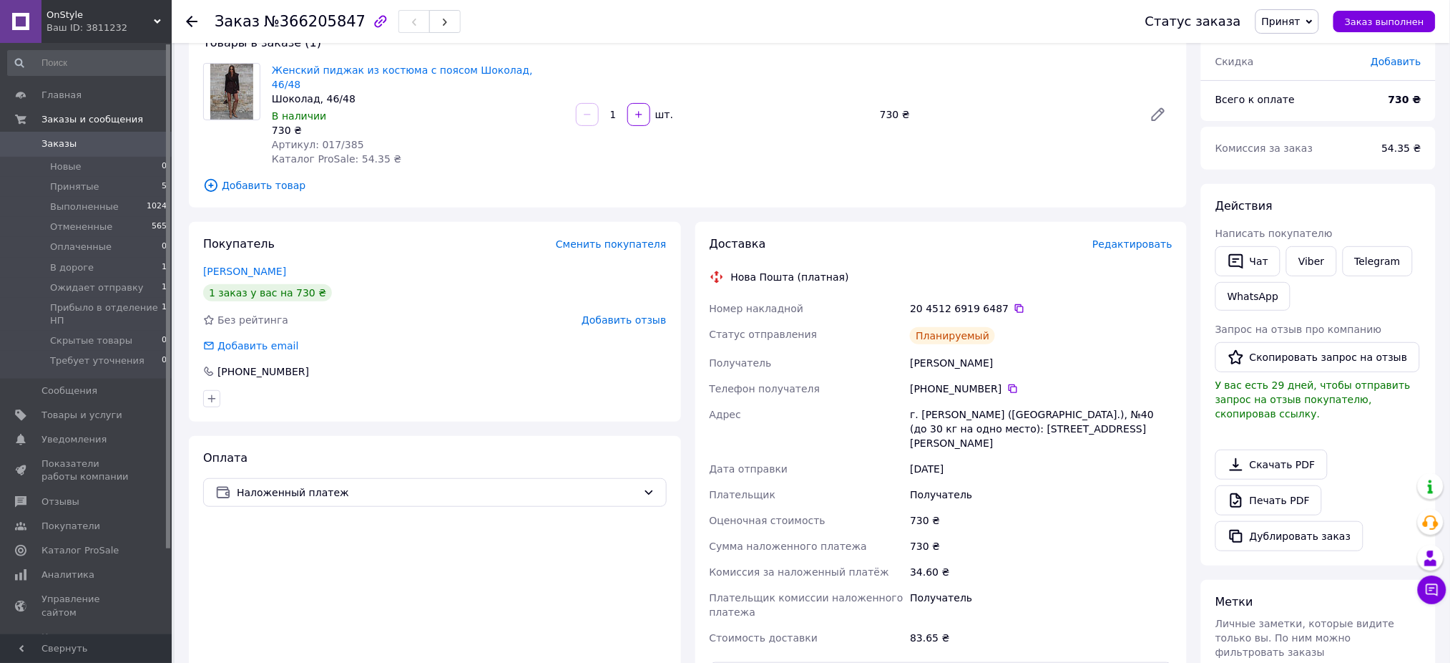
scroll to position [95, 0]
click at [1289, 22] on span "Принят" at bounding box center [1281, 21] width 39 height 11
click at [1295, 143] on li "Ожидает отправку" at bounding box center [1325, 135] width 139 height 21
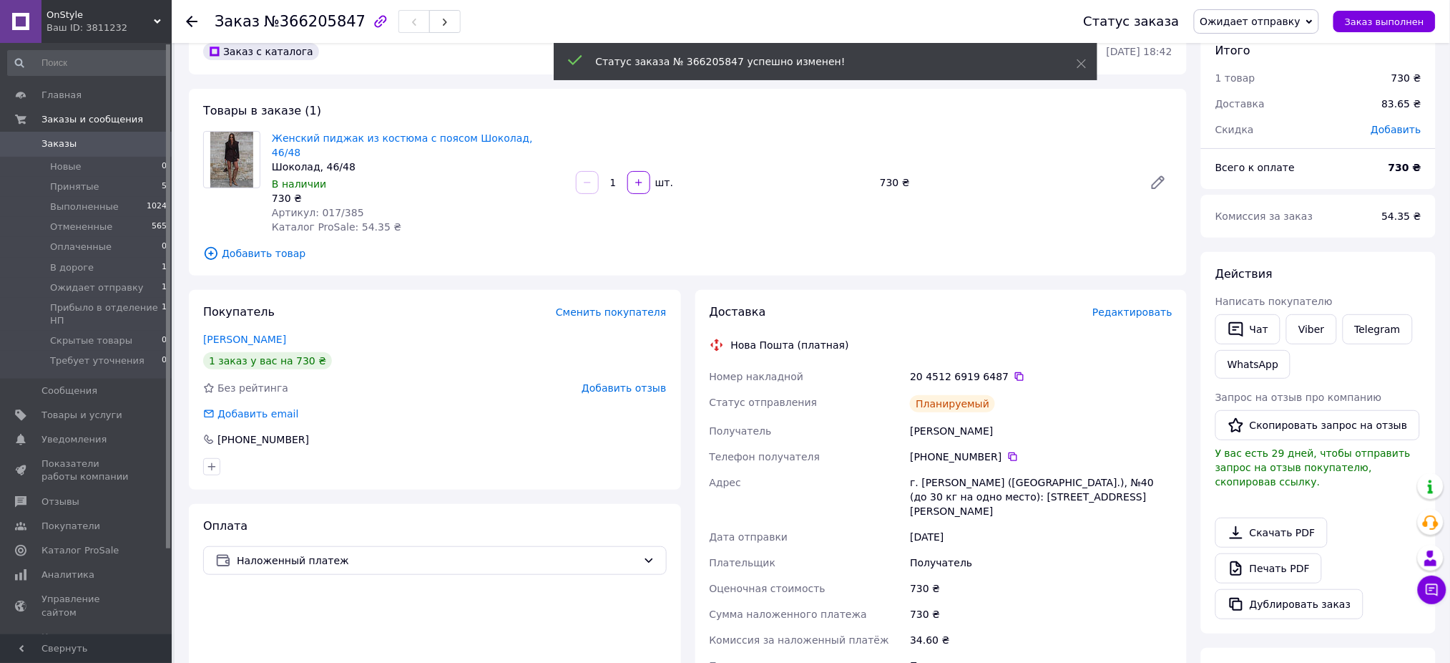
scroll to position [0, 0]
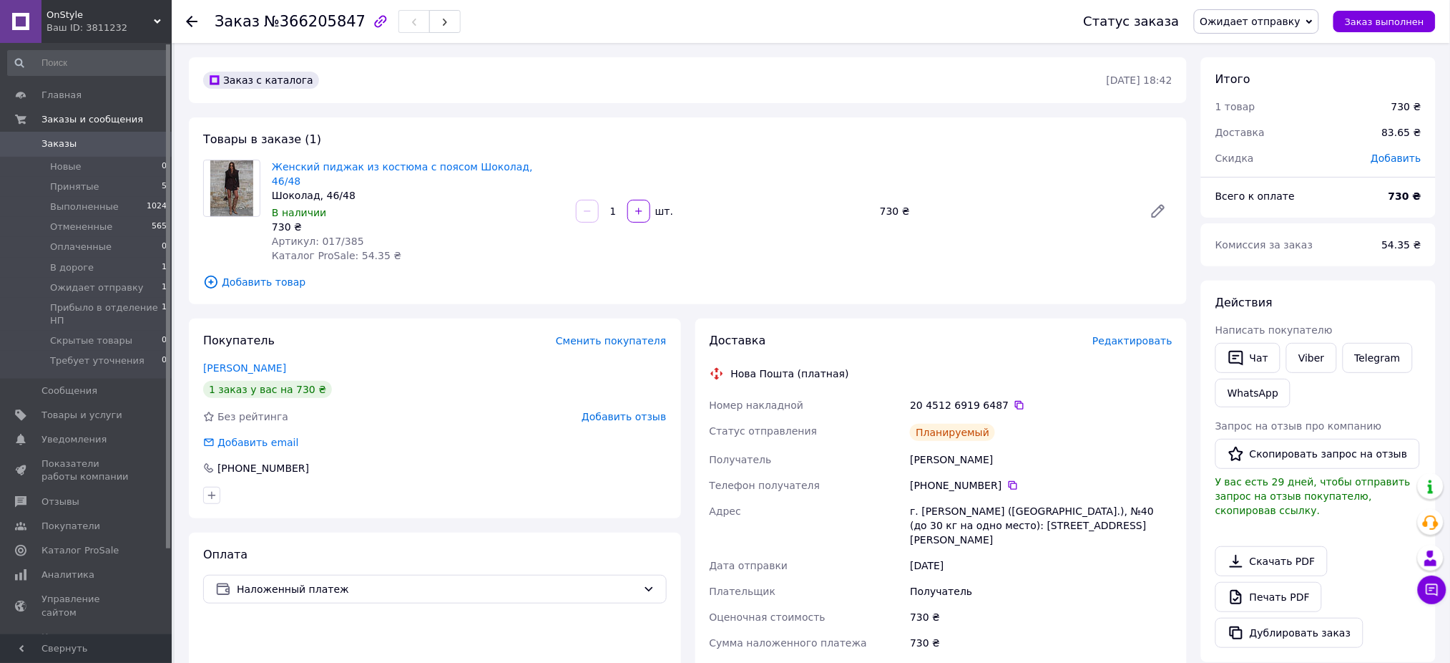
click at [190, 26] on icon at bounding box center [191, 21] width 11 height 11
